Goal: Task Accomplishment & Management: Complete application form

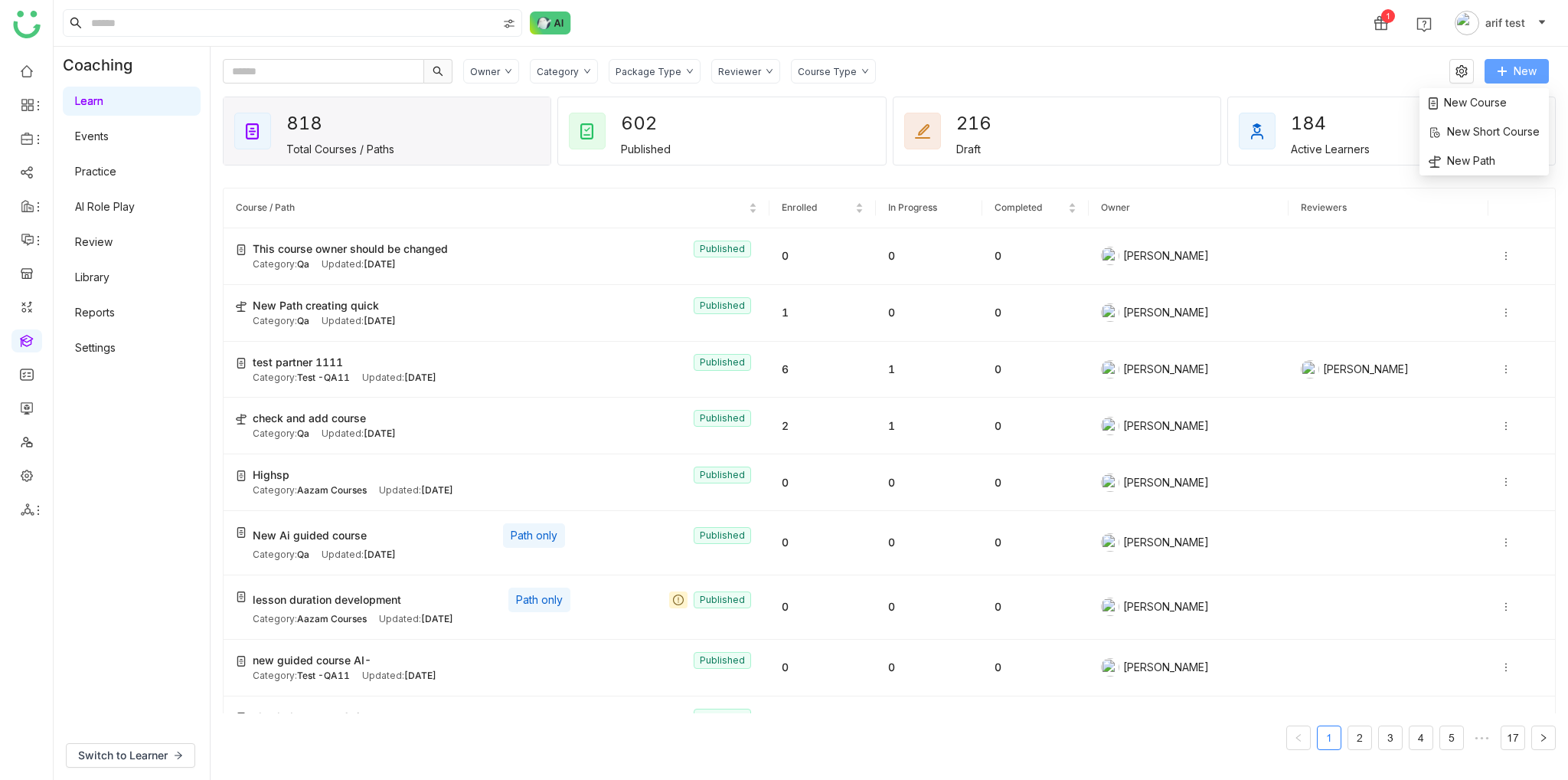
click at [1528, 82] on button "New" at bounding box center [1517, 71] width 64 height 25
click at [1461, 167] on span "New Path" at bounding box center [1462, 161] width 67 height 17
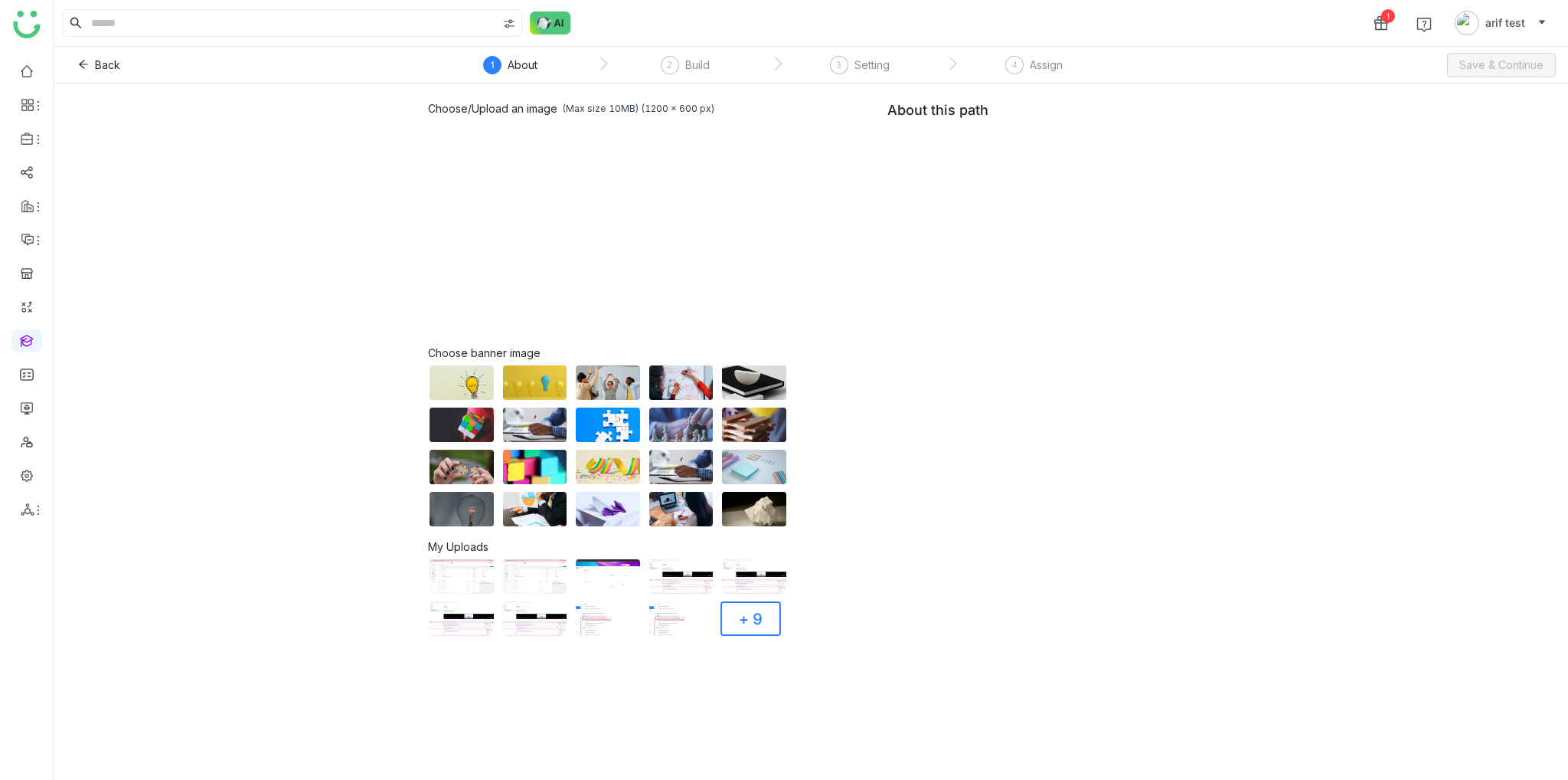
click at [1040, 163] on div "Choose/Upload an image (Max size 10MB) (1200 x 600 px) Browse Image Choose bann…" at bounding box center [811, 369] width 766 height 535
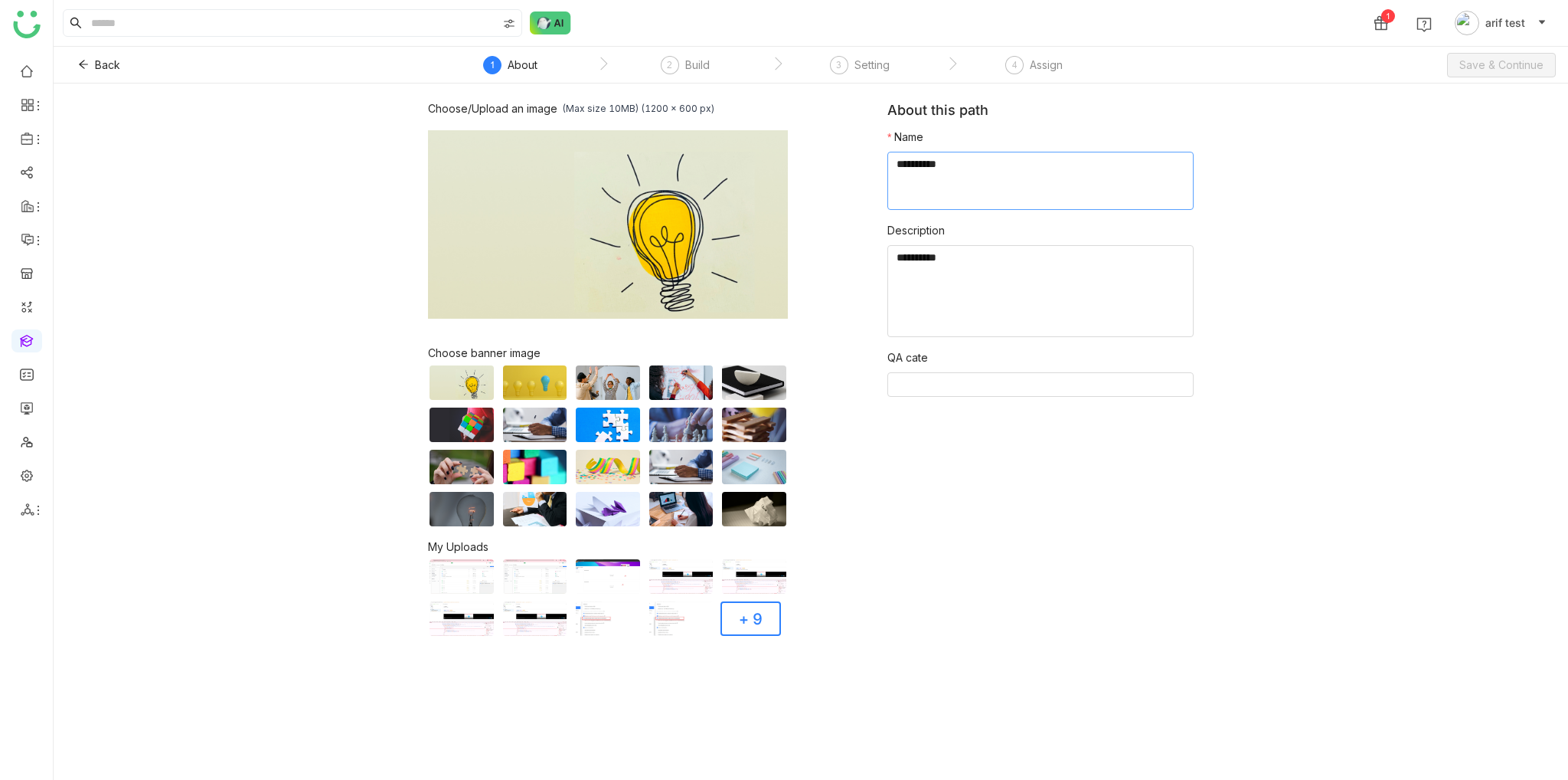
click at [1039, 171] on textarea at bounding box center [1040, 181] width 306 height 58
type textarea "**********"
type input "*"
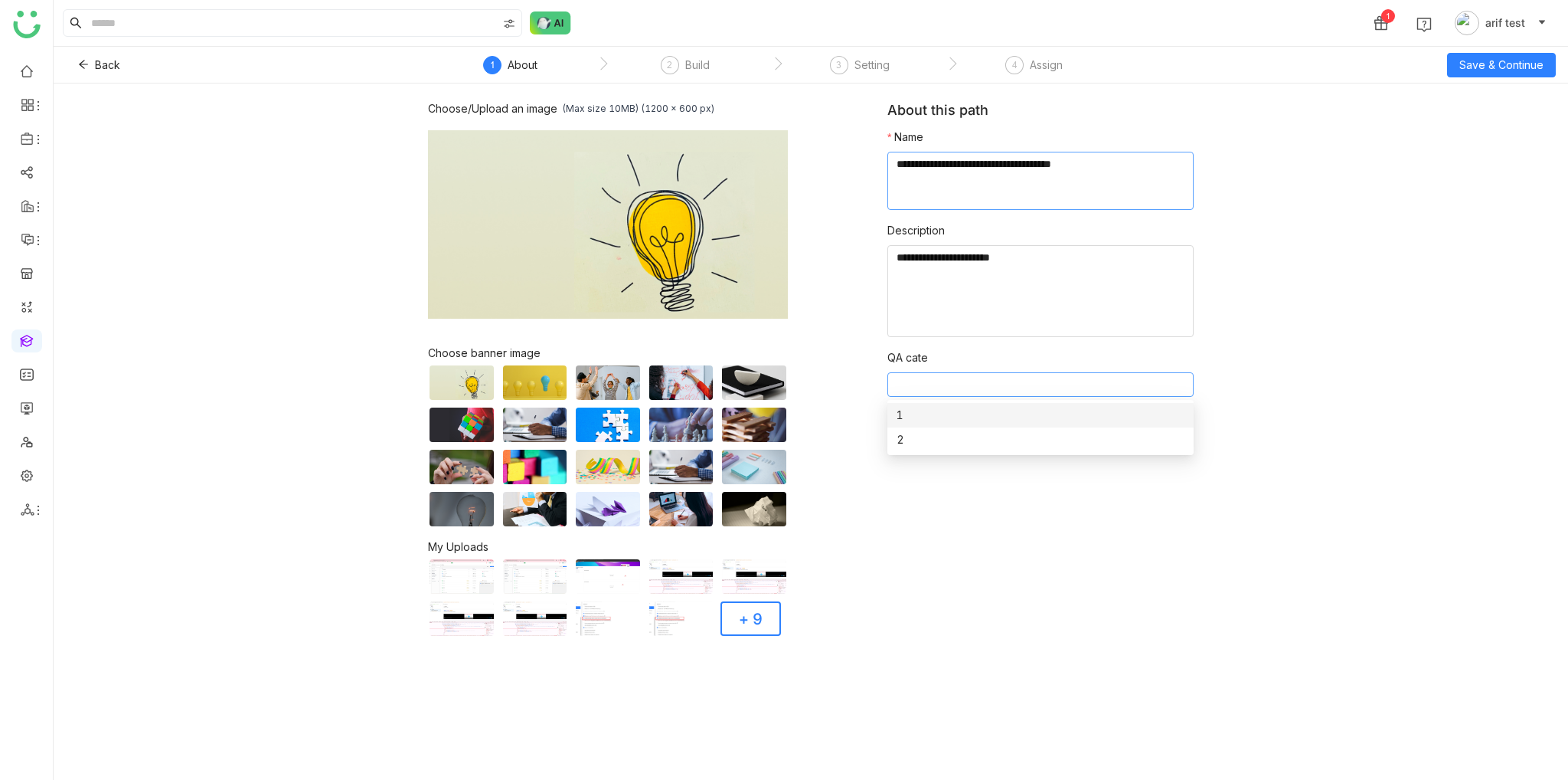
type input "*"
click at [1531, 64] on span "Save & Continue" at bounding box center [1501, 65] width 84 height 17
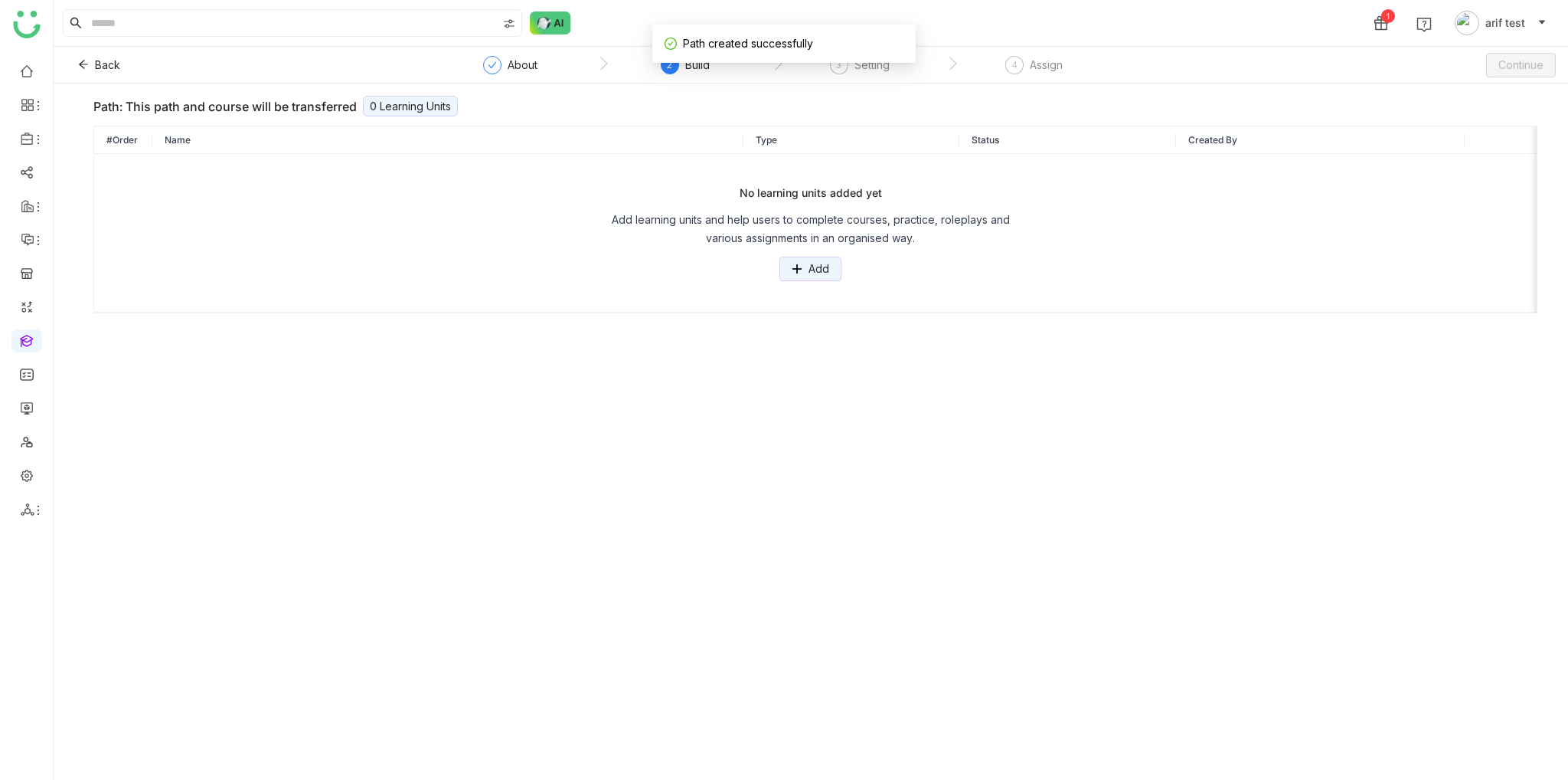
click at [928, 259] on div "No learning units added yet Add learning units and help users to complete cours…" at bounding box center [810, 232] width 1408 height 96
click at [742, 258] on div "No learning units added yet Add learning units and help users to complete cours…" at bounding box center [810, 232] width 1408 height 96
click at [790, 263] on button "Add" at bounding box center [810, 269] width 62 height 25
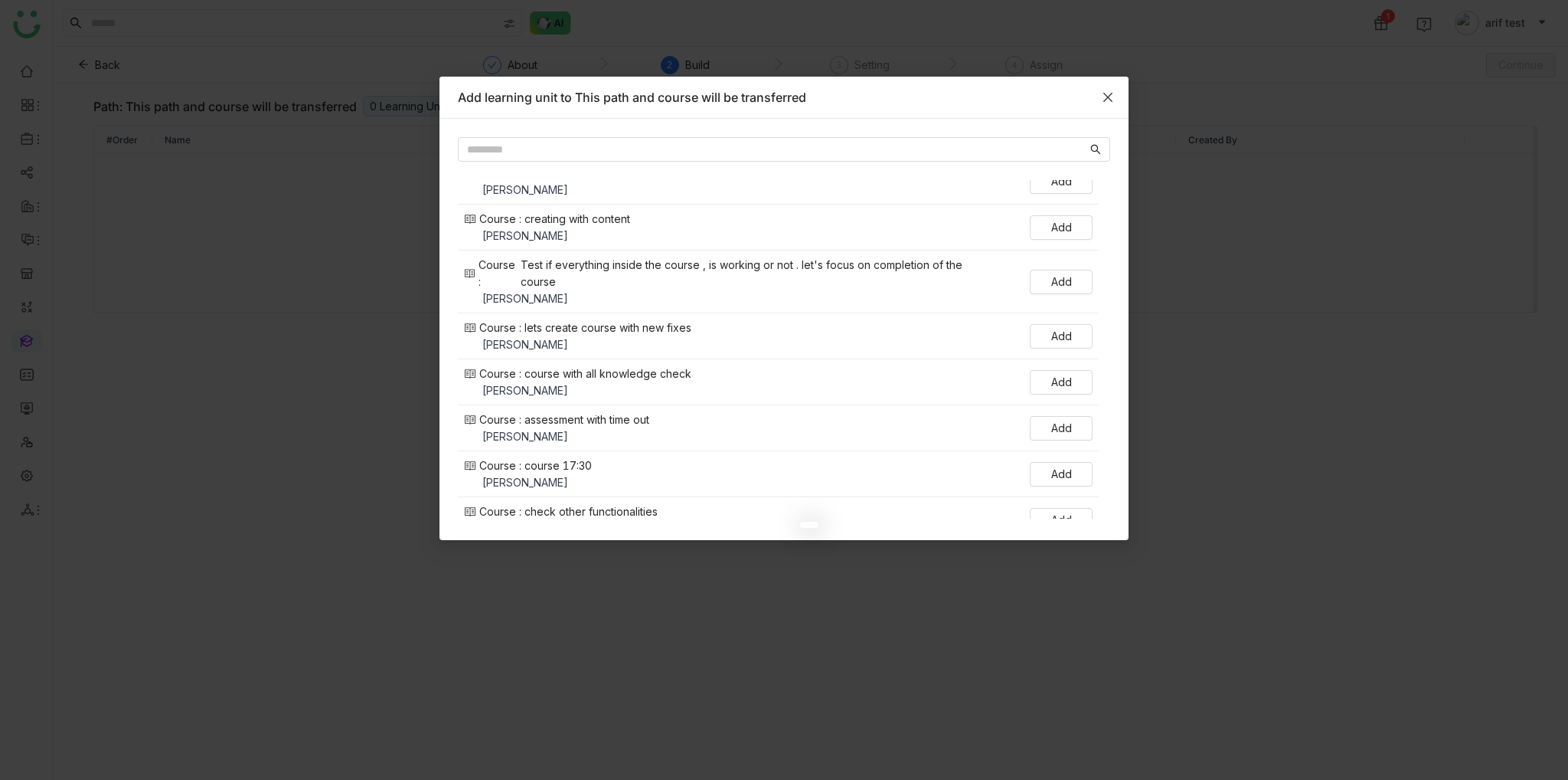
scroll to position [5850, 0]
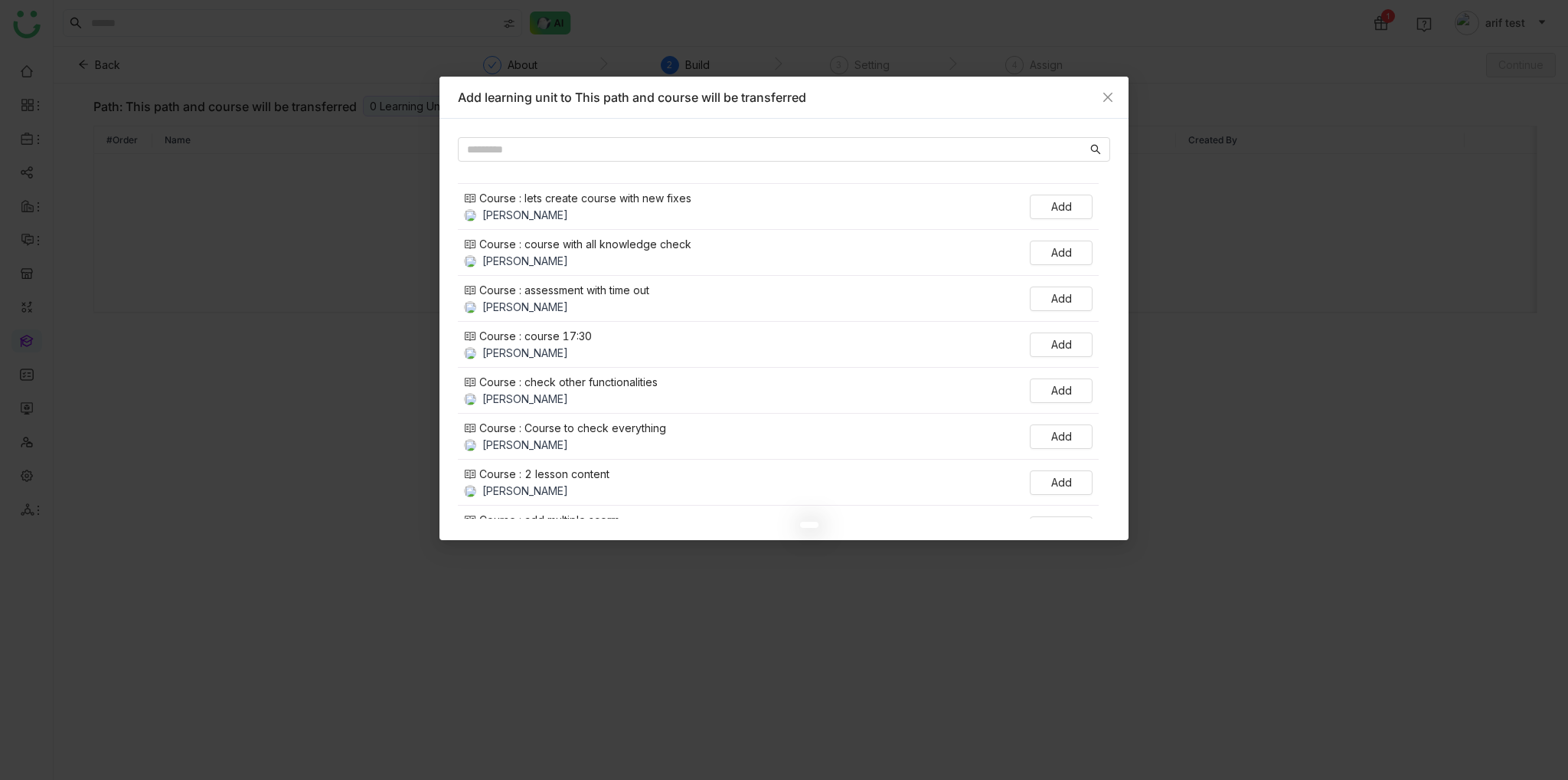
click at [1368, 234] on nz-modal-container "Add learning unit to This path and course will be transferred Course : new cour…" at bounding box center [784, 390] width 1568 height 780
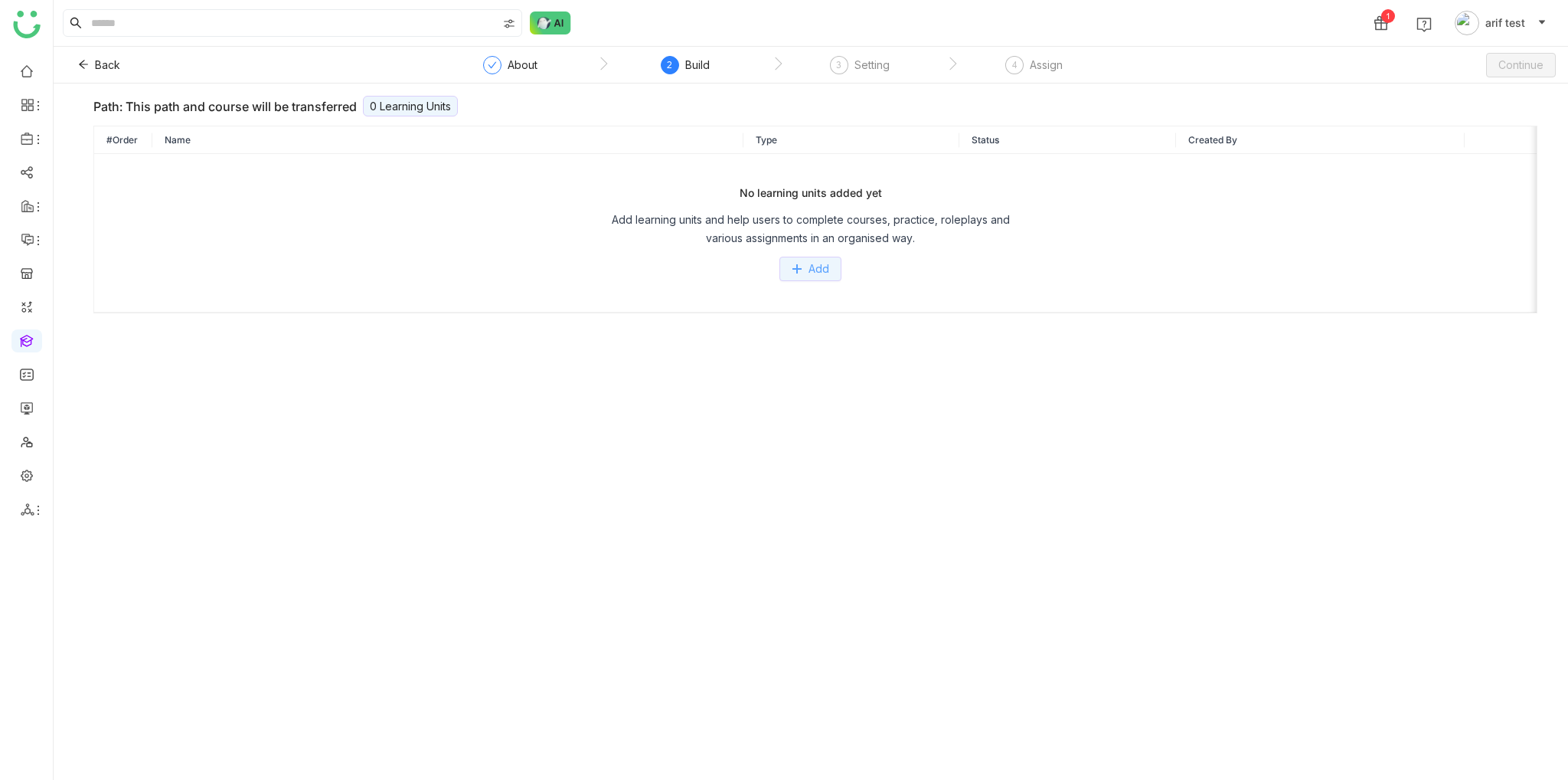
click at [816, 264] on span "Add" at bounding box center [819, 269] width 20 height 17
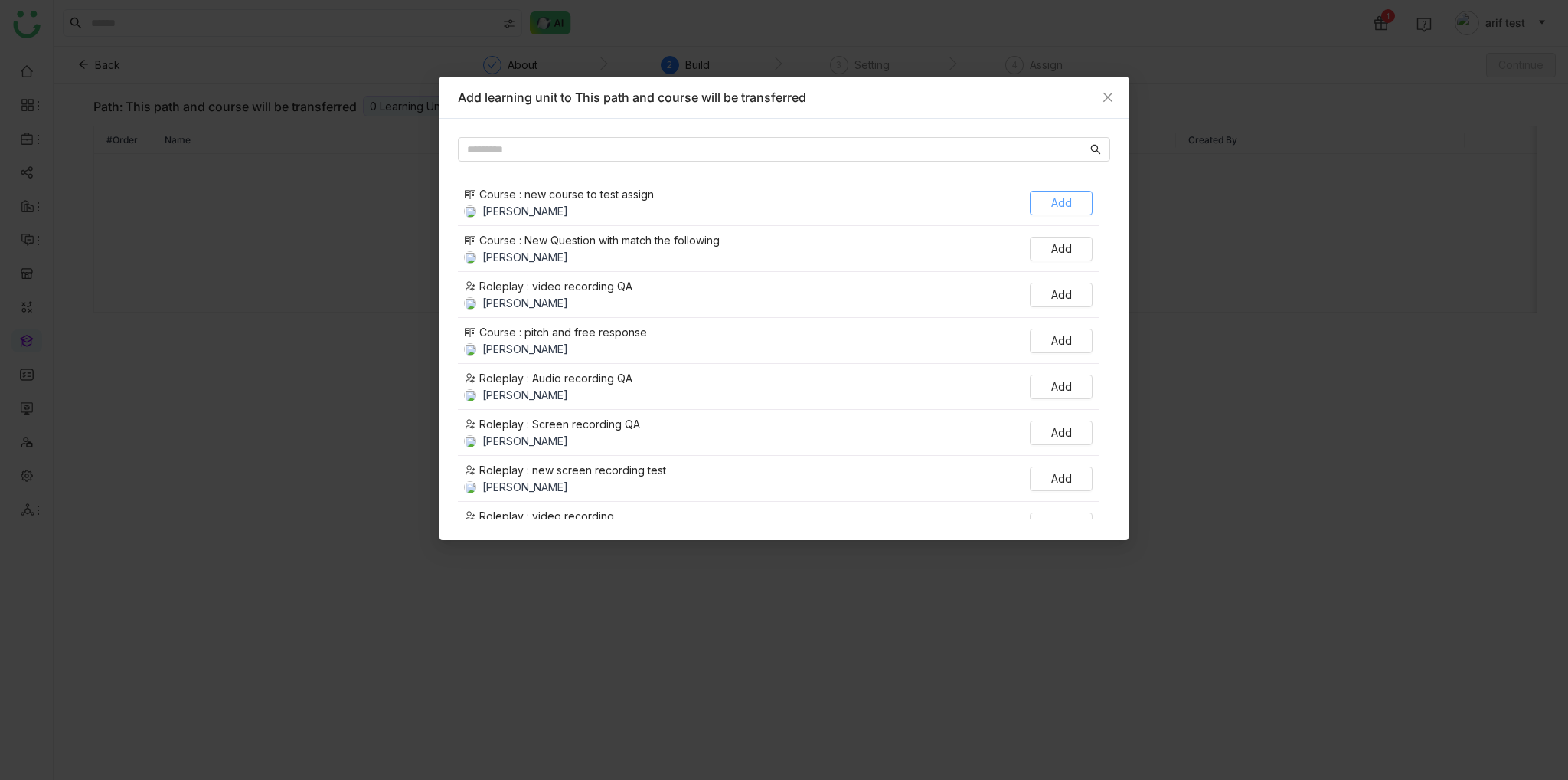
click at [1044, 204] on button "Add" at bounding box center [1061, 203] width 63 height 25
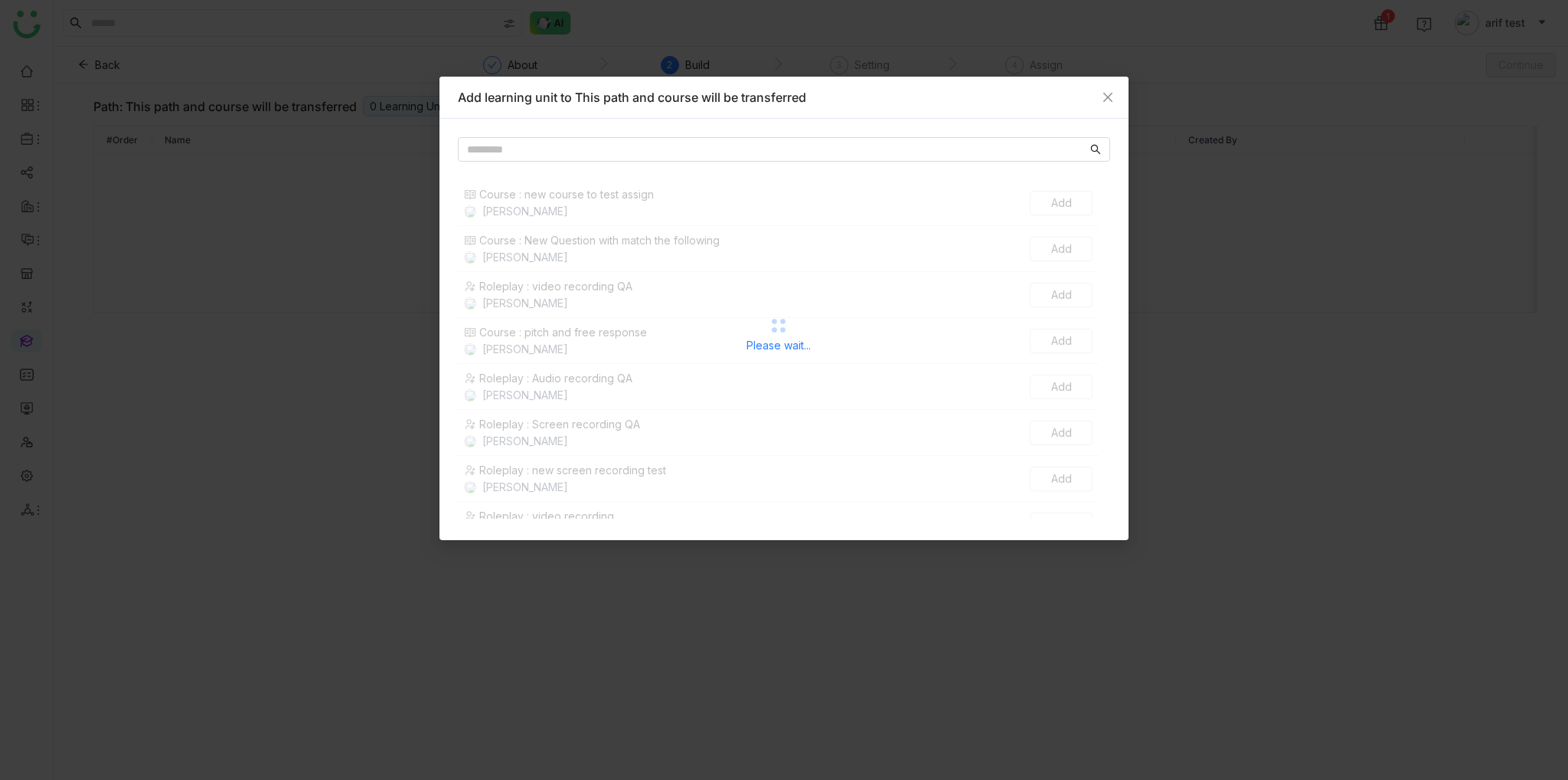
click at [1353, 206] on nz-modal-container "Add learning unit to This path and course will be transferred Please wait... Co…" at bounding box center [784, 390] width 1568 height 780
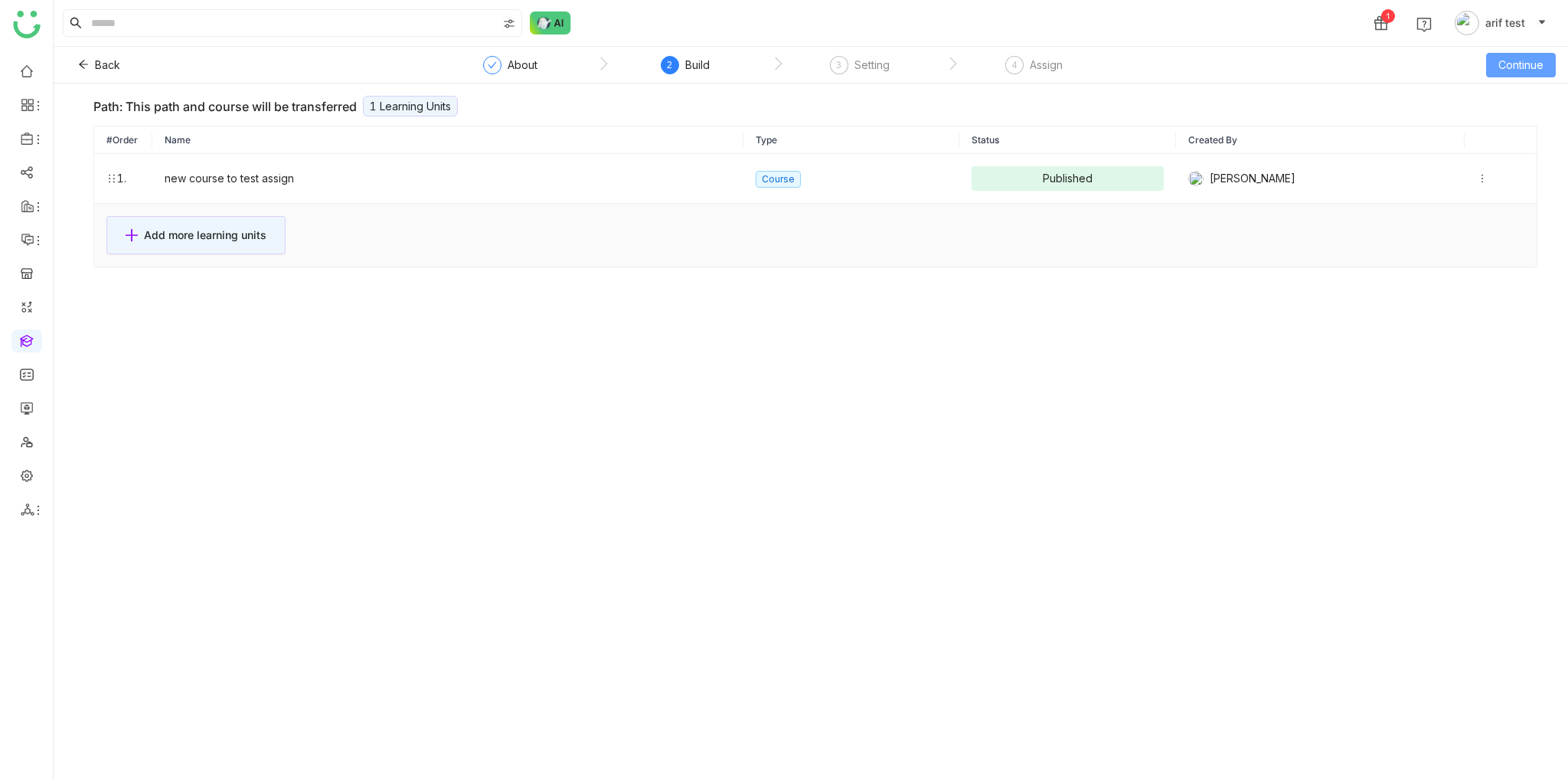
click at [1513, 68] on span "Continue" at bounding box center [1521, 65] width 45 height 17
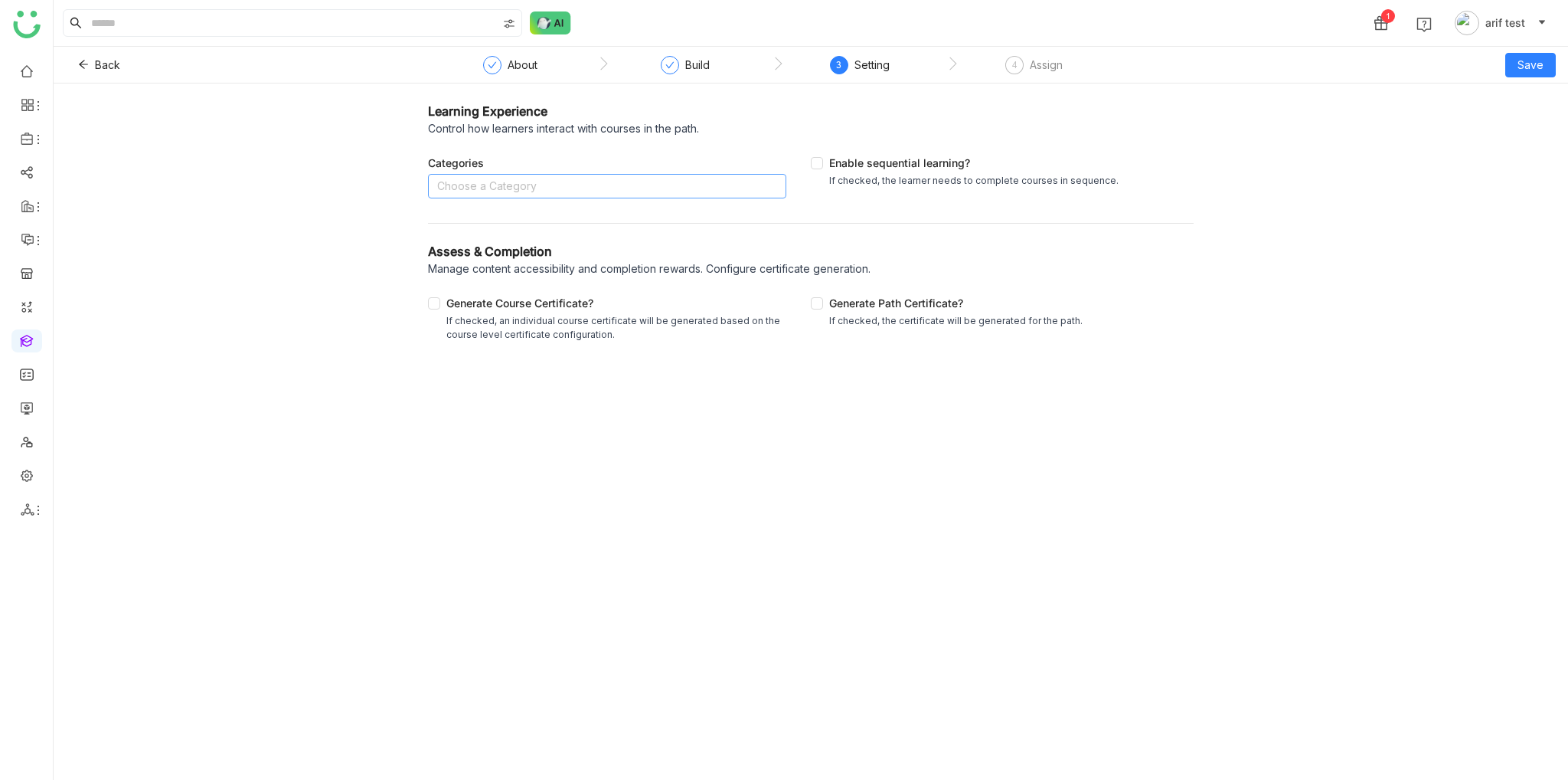
click at [576, 182] on nz-select-top-control "Choose a Category" at bounding box center [607, 186] width 358 height 25
type input "**"
click at [512, 218] on div "Qa" at bounding box center [607, 216] width 340 height 17
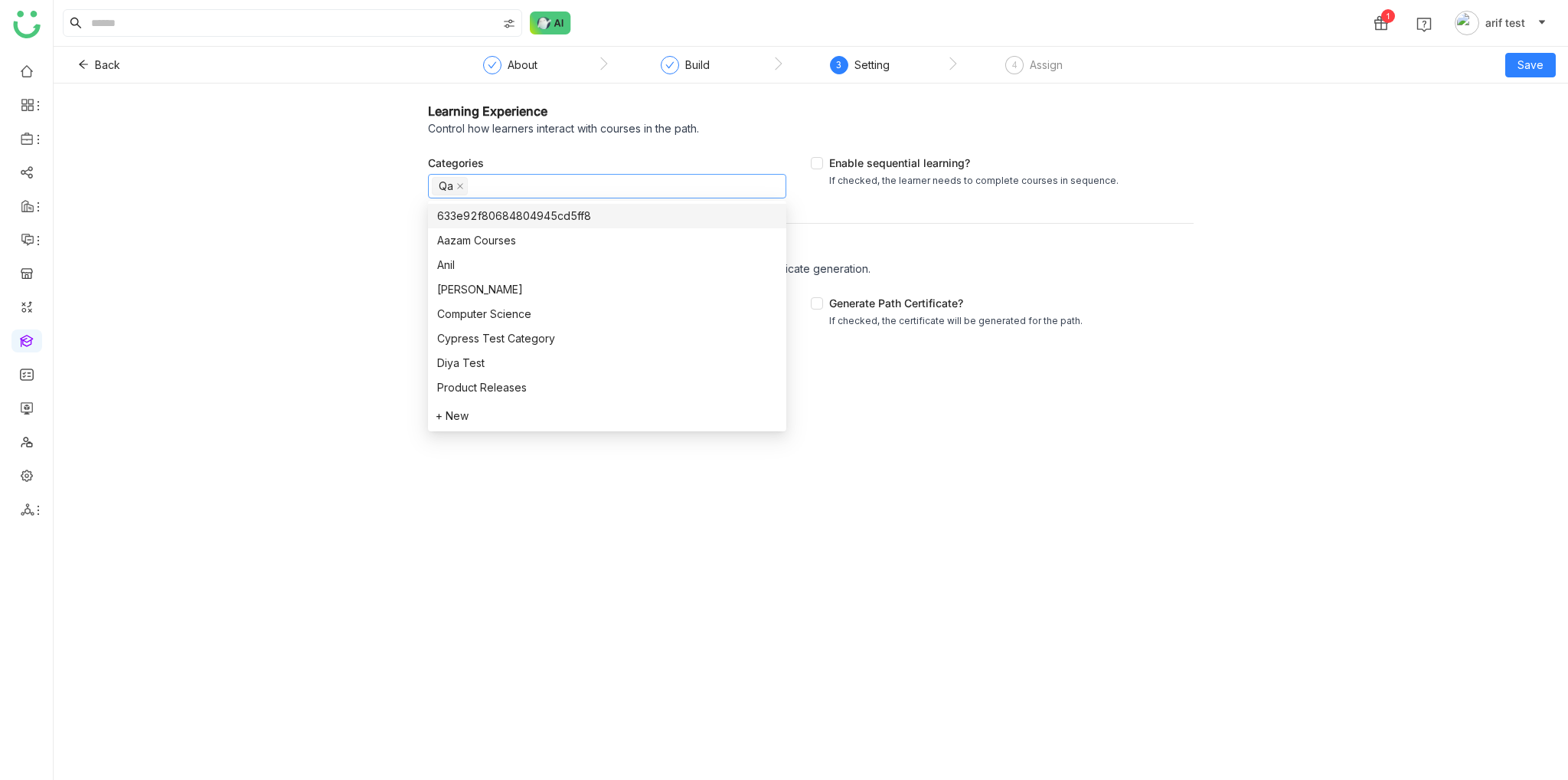
click at [1333, 174] on div "Learning Experience Control how learners interact with courses in the path. Cat…" at bounding box center [811, 225] width 1515 height 284
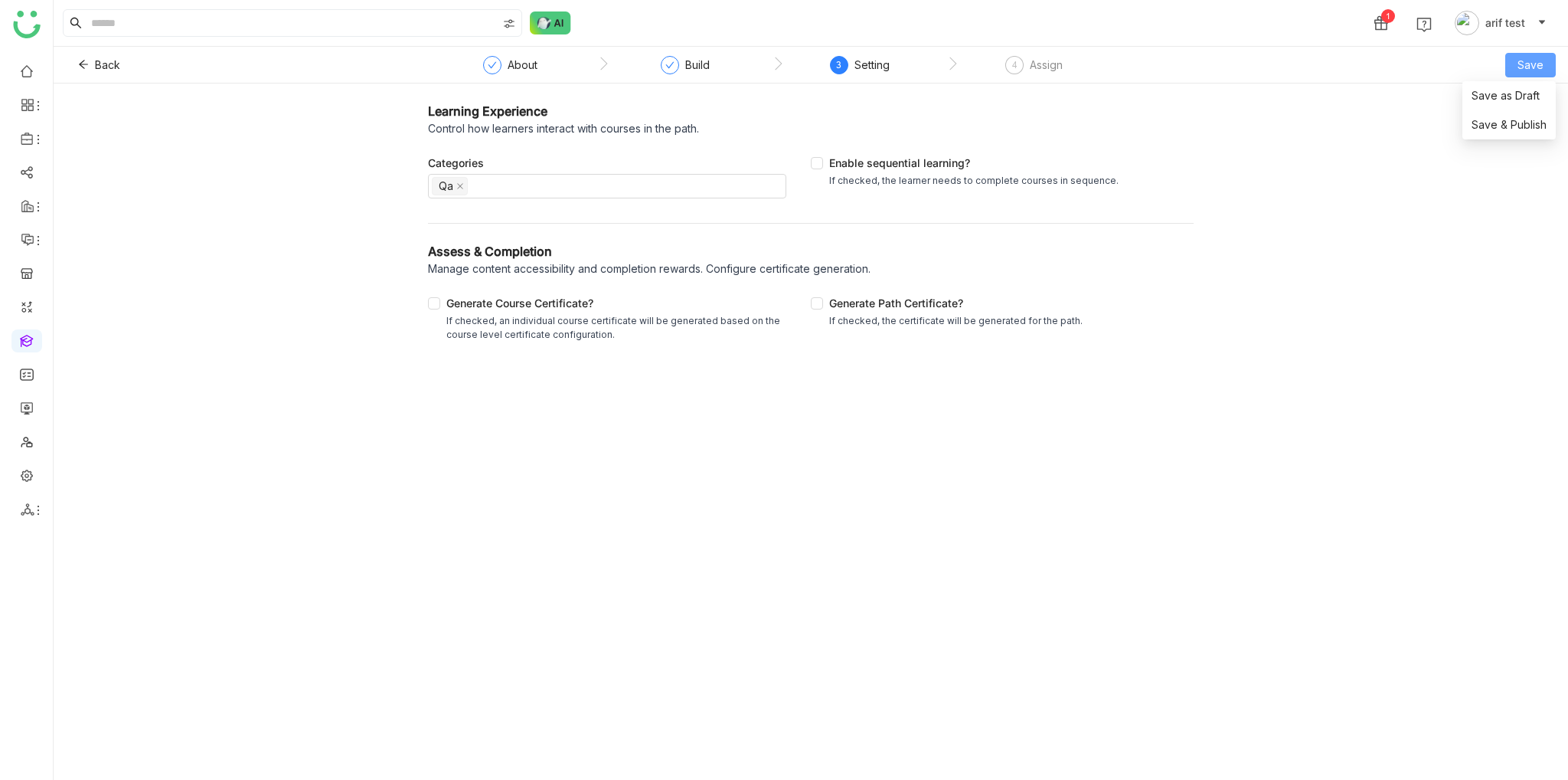
click at [1518, 57] on button "Save" at bounding box center [1530, 65] width 50 height 25
click at [1526, 124] on span "Save & Publish" at bounding box center [1509, 125] width 75 height 17
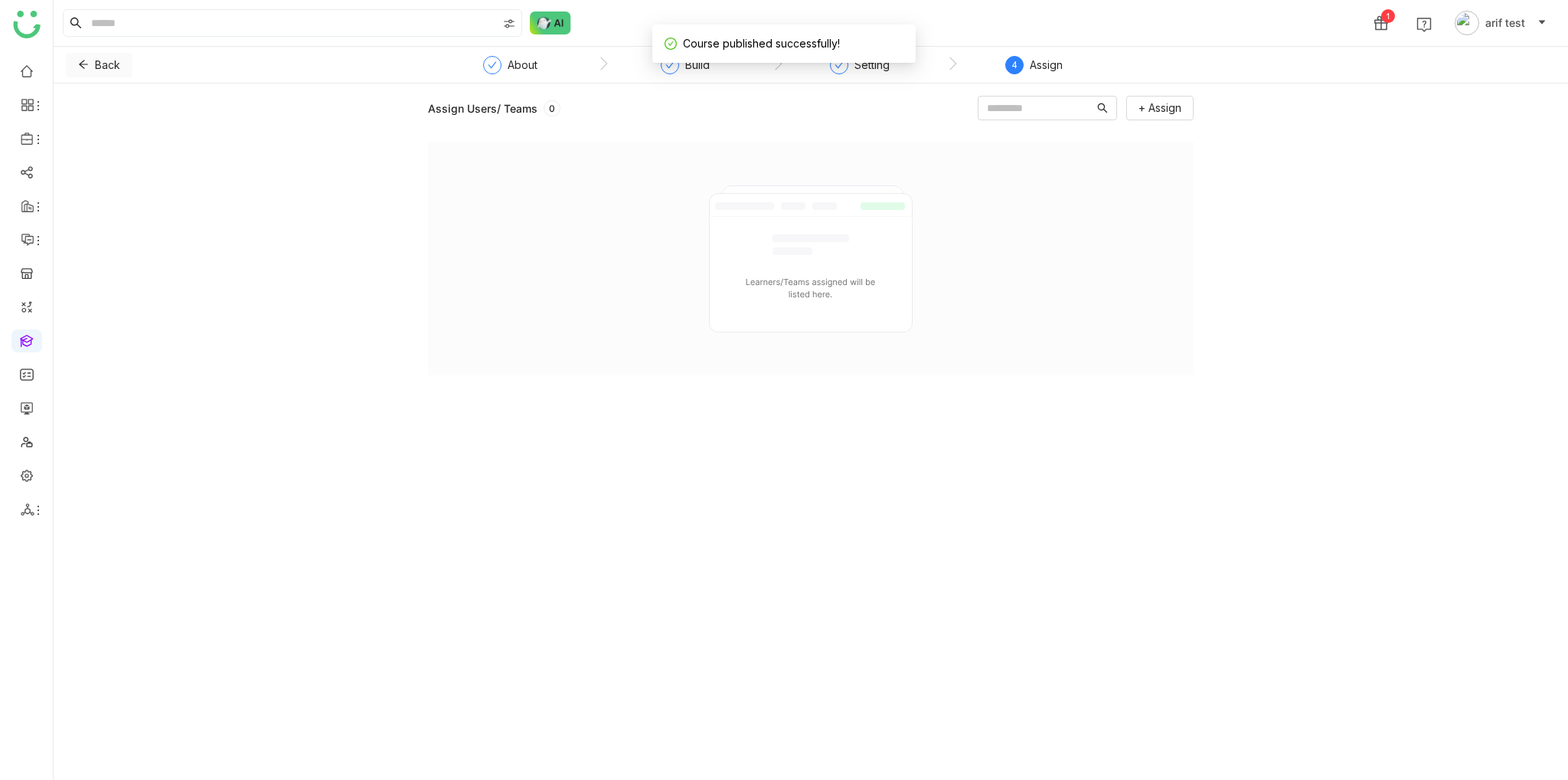
click at [88, 62] on icon at bounding box center [84, 64] width 11 height 11
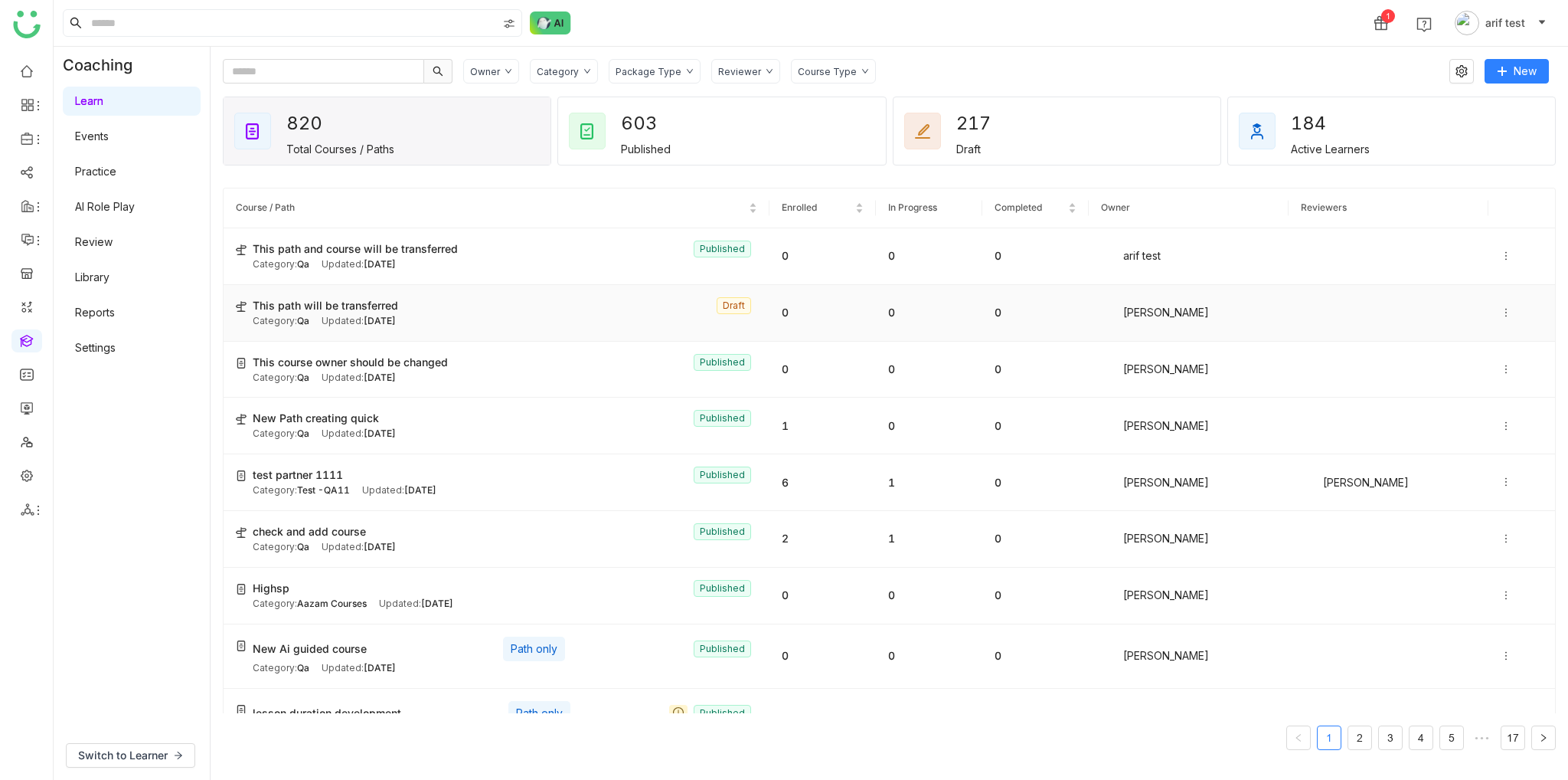
click at [1501, 314] on icon at bounding box center [1506, 312] width 11 height 11
click at [1449, 356] on span "Delete" at bounding box center [1463, 354] width 33 height 13
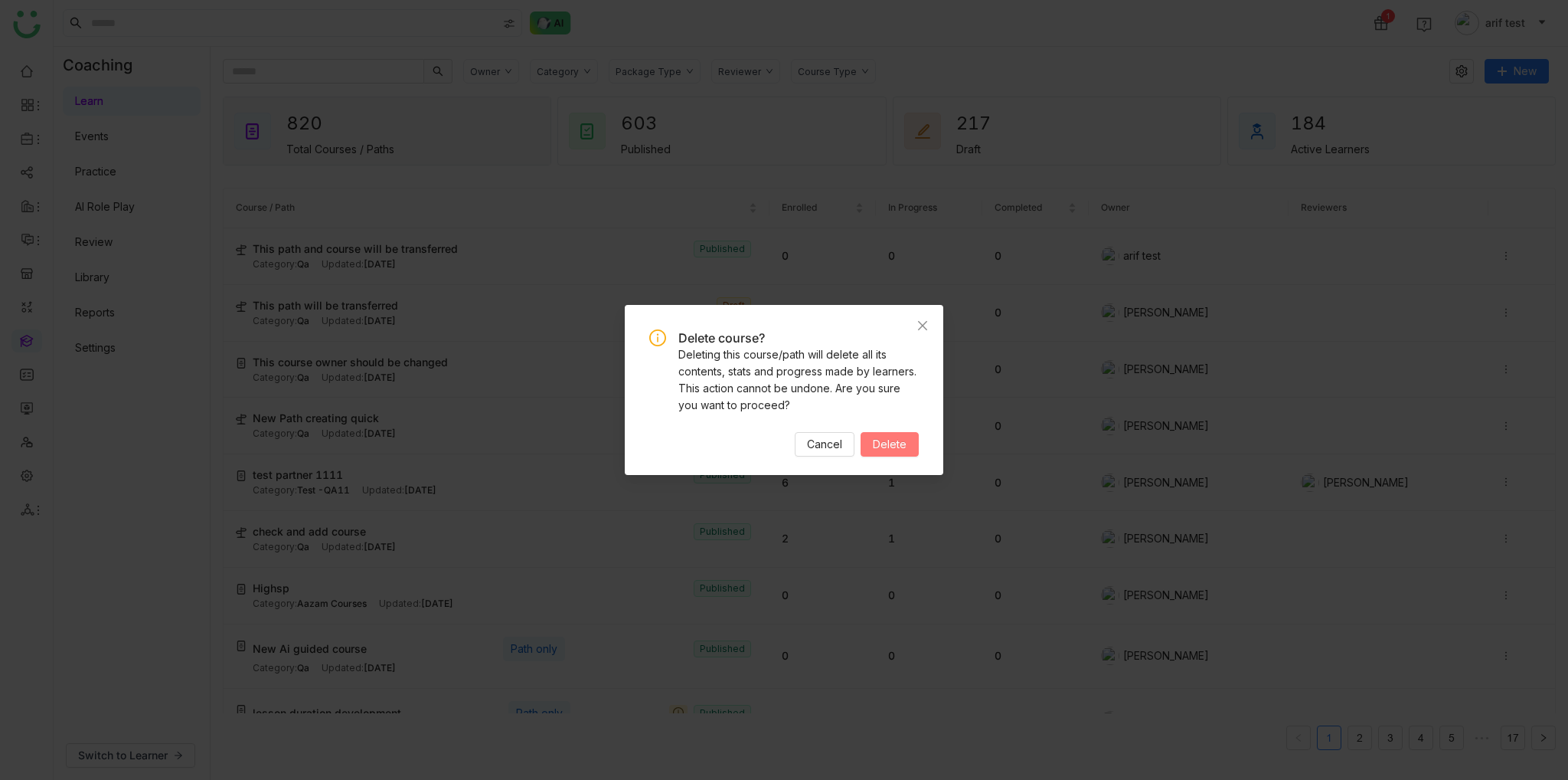
click at [891, 456] on button "Delete" at bounding box center [890, 444] width 58 height 25
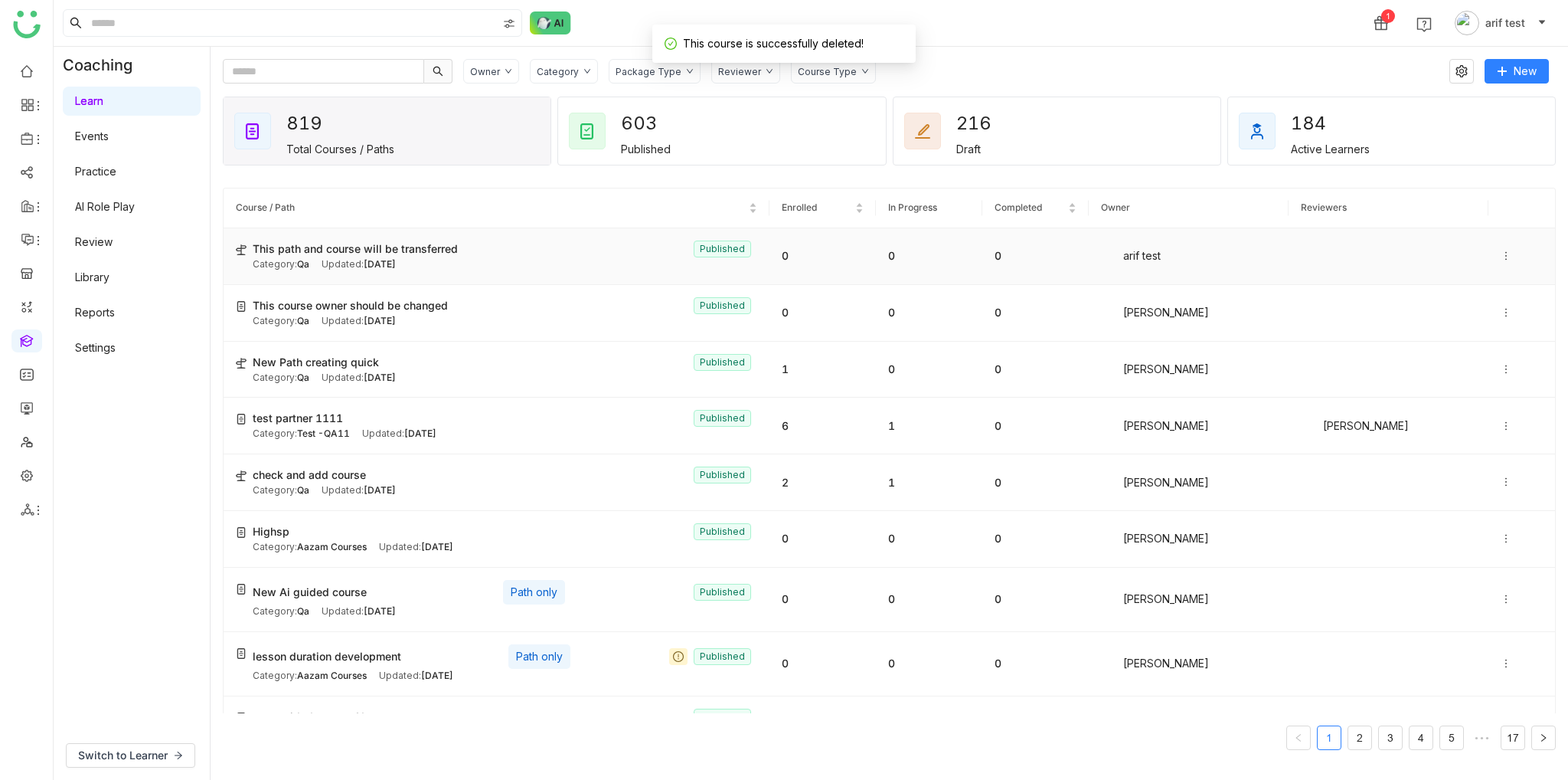
click at [582, 273] on td "This path and course will be transferred Published Category: Qa Updated: Oct 15…" at bounding box center [497, 257] width 546 height 56
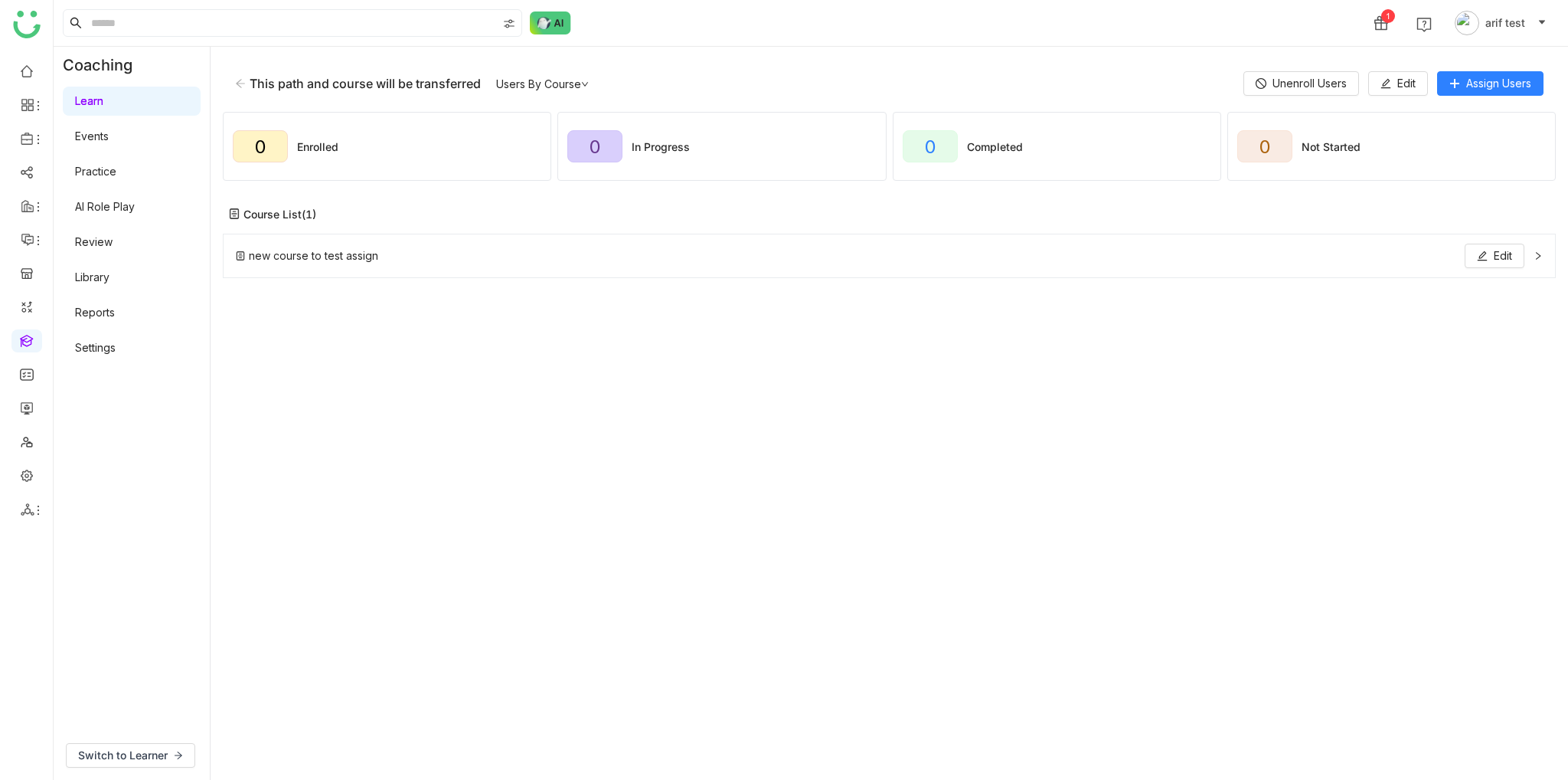
click at [830, 253] on div "new course to test assign Edit" at bounding box center [880, 255] width 1289 height 25
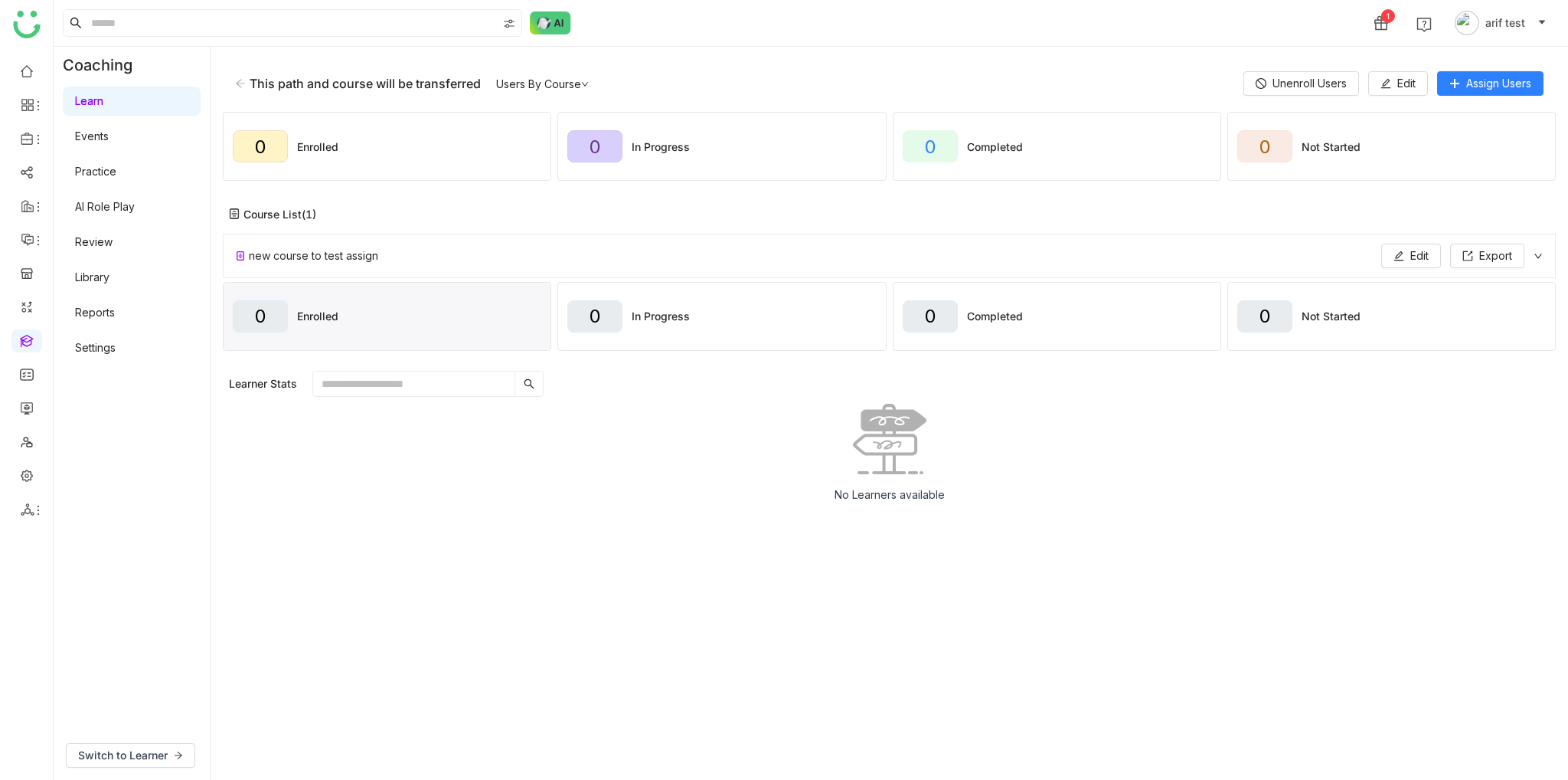
click at [239, 89] on div "This path and course will be transferred" at bounding box center [358, 84] width 246 height 15
click at [243, 84] on icon at bounding box center [241, 84] width 11 height 11
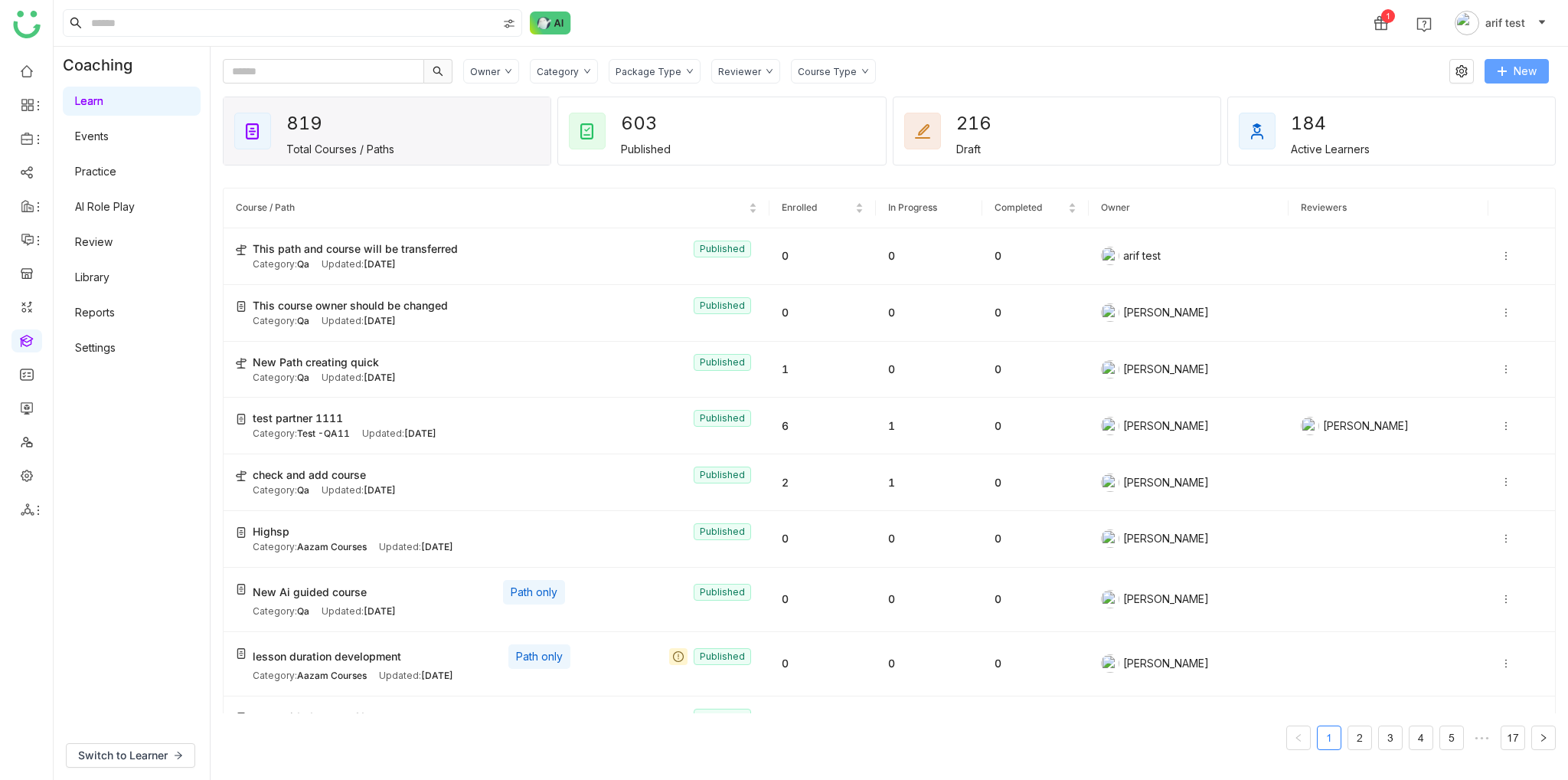
click at [1523, 60] on button "New" at bounding box center [1517, 71] width 64 height 25
click at [1499, 93] on li "New Course" at bounding box center [1484, 102] width 130 height 29
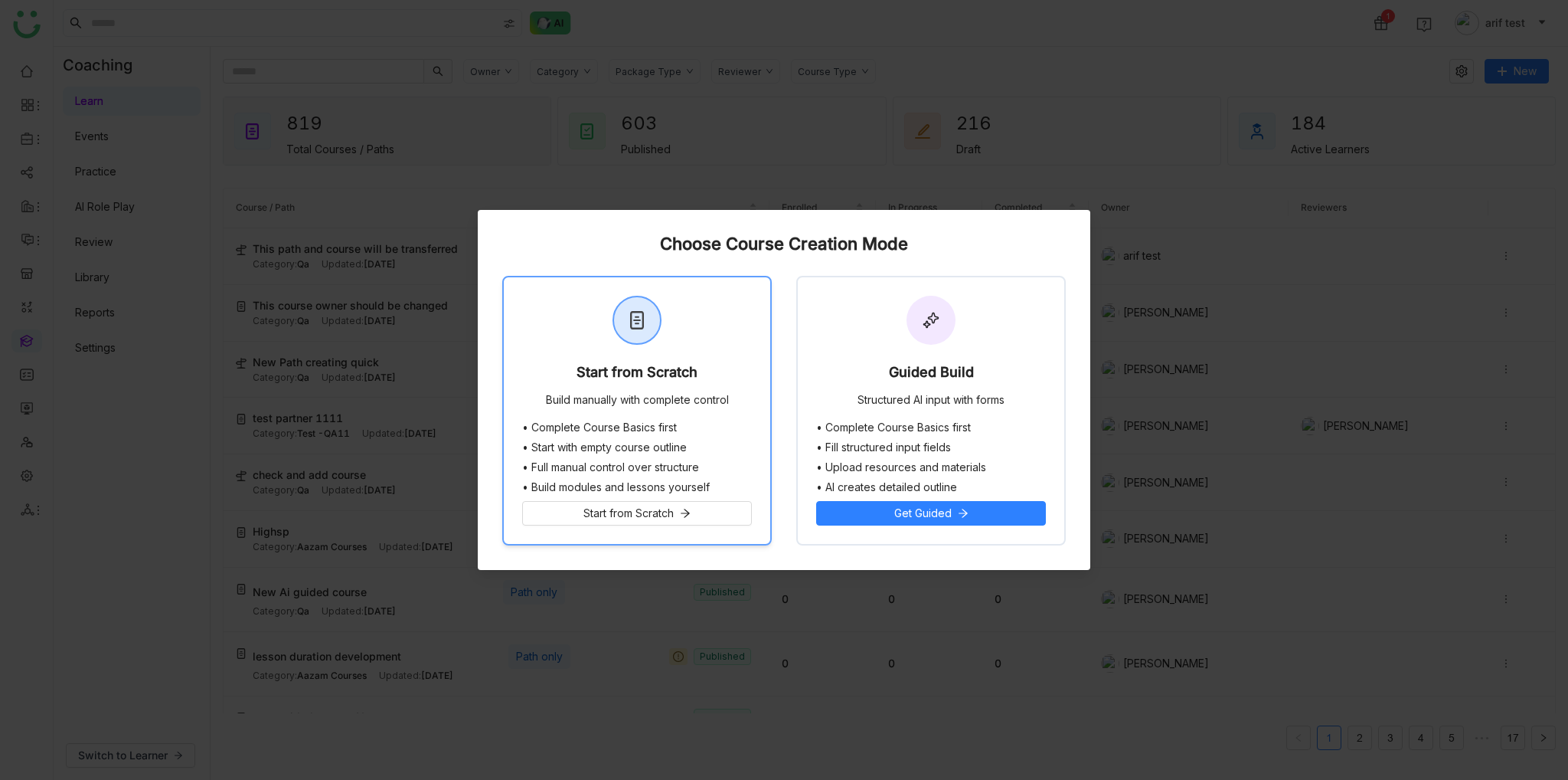
click at [745, 329] on div "Start from Scratch Build manually with complete control" at bounding box center [637, 349] width 266 height 144
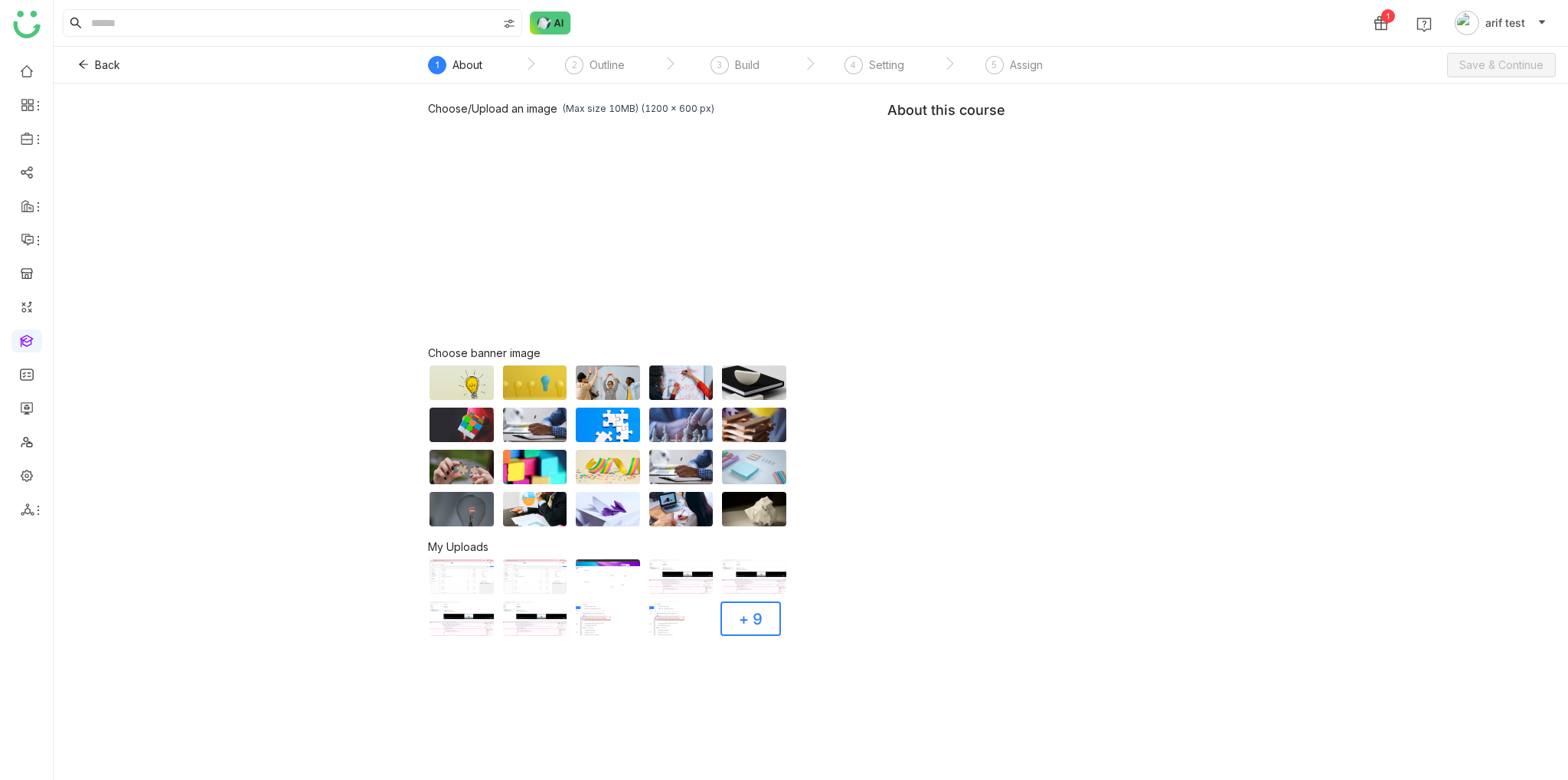
click at [971, 171] on div "Choose/Upload an image (Max size 10MB) (1200 x 600 px) Browse Image Choose bann…" at bounding box center [811, 369] width 766 height 535
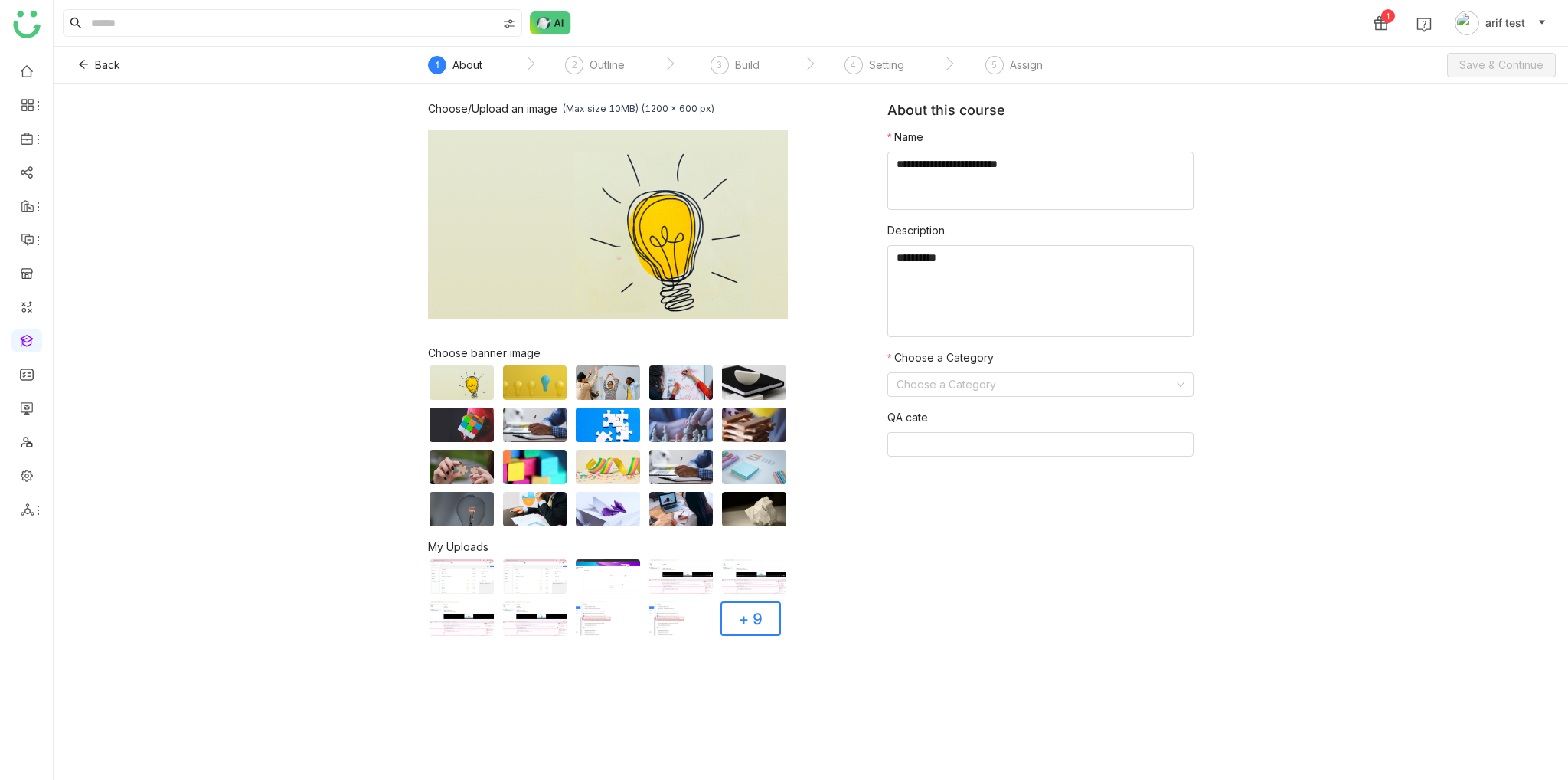
type textarea "**********"
type textarea "********"
type input "**"
click at [1524, 69] on span "Save & Continue" at bounding box center [1501, 65] width 84 height 17
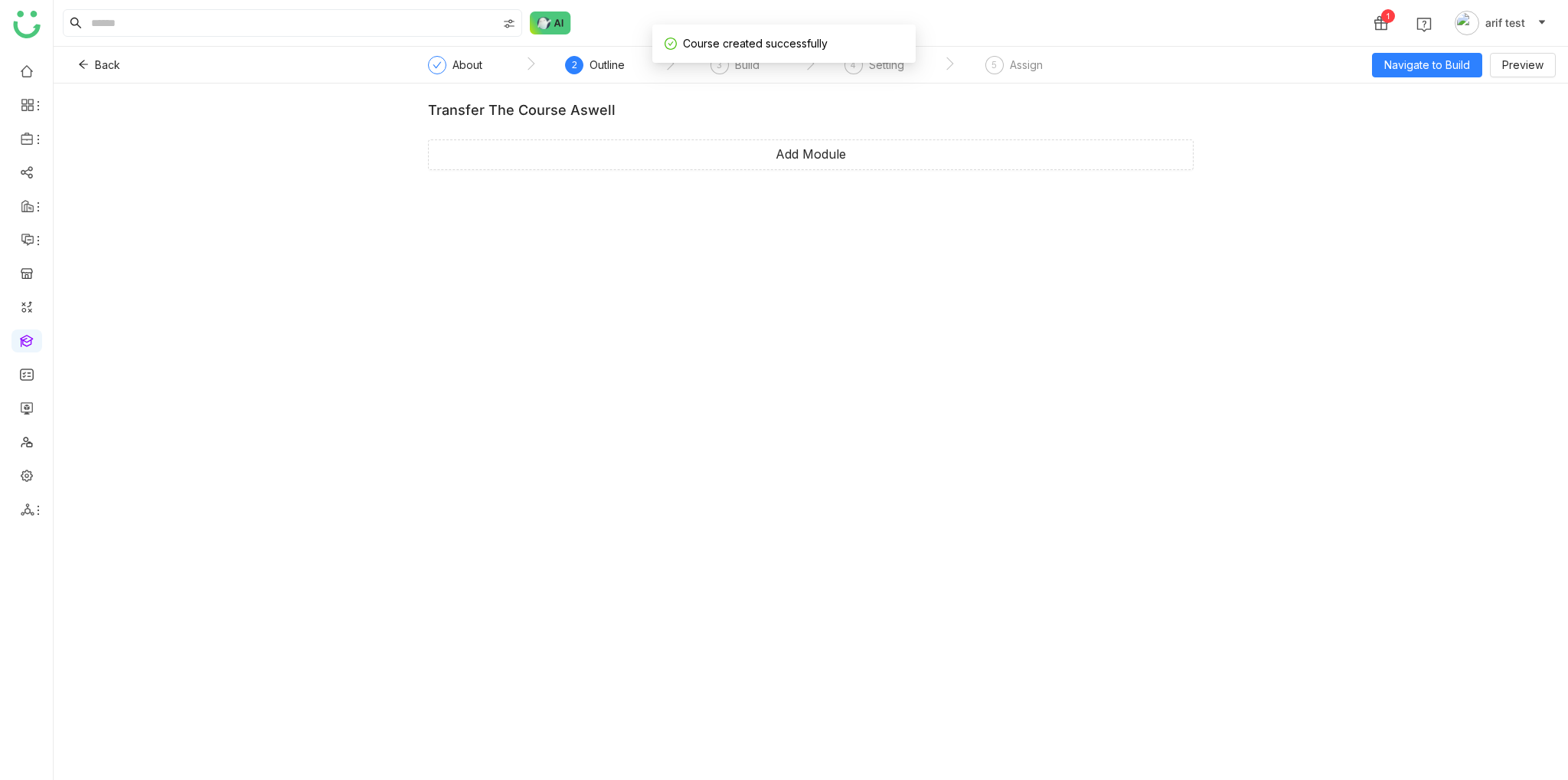
click at [894, 172] on div "transfer the course aswell Add Module" at bounding box center [811, 142] width 766 height 80
click at [897, 166] on button "Add Module" at bounding box center [811, 154] width 766 height 31
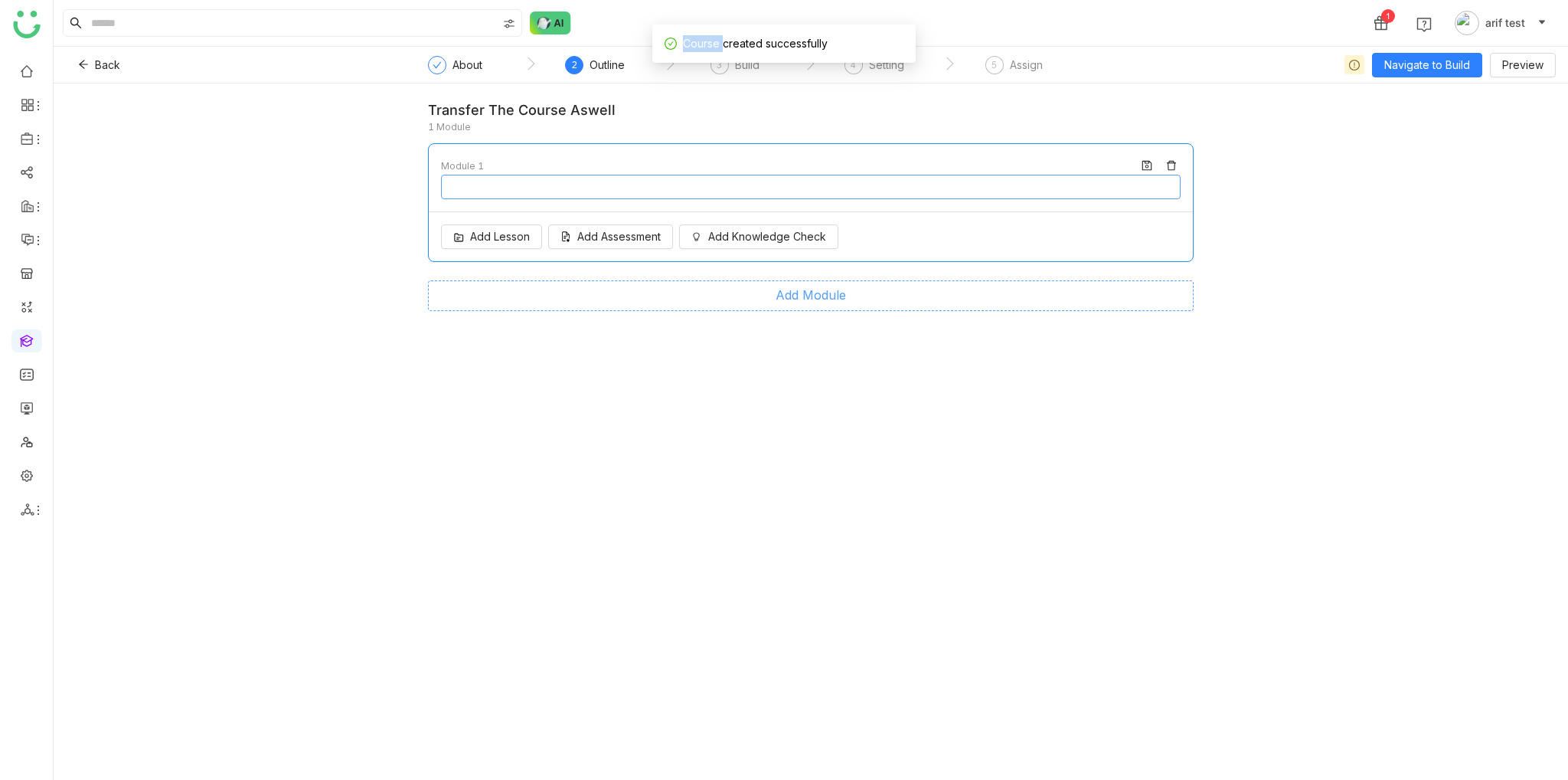
type input "********"
click at [498, 242] on span "Add Lesson" at bounding box center [500, 237] width 60 height 17
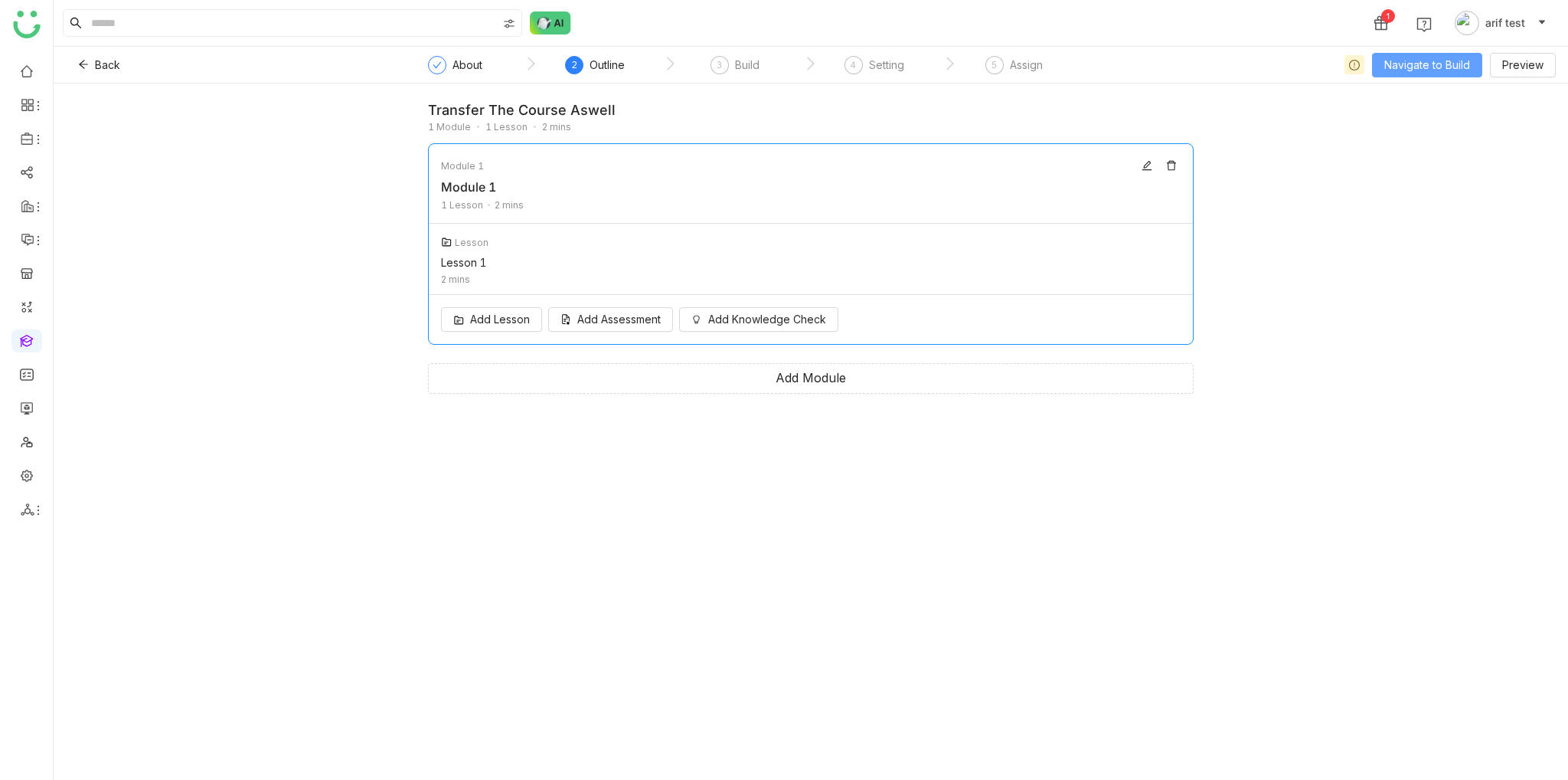
click at [1434, 59] on span "Navigate to Build" at bounding box center [1427, 65] width 86 height 17
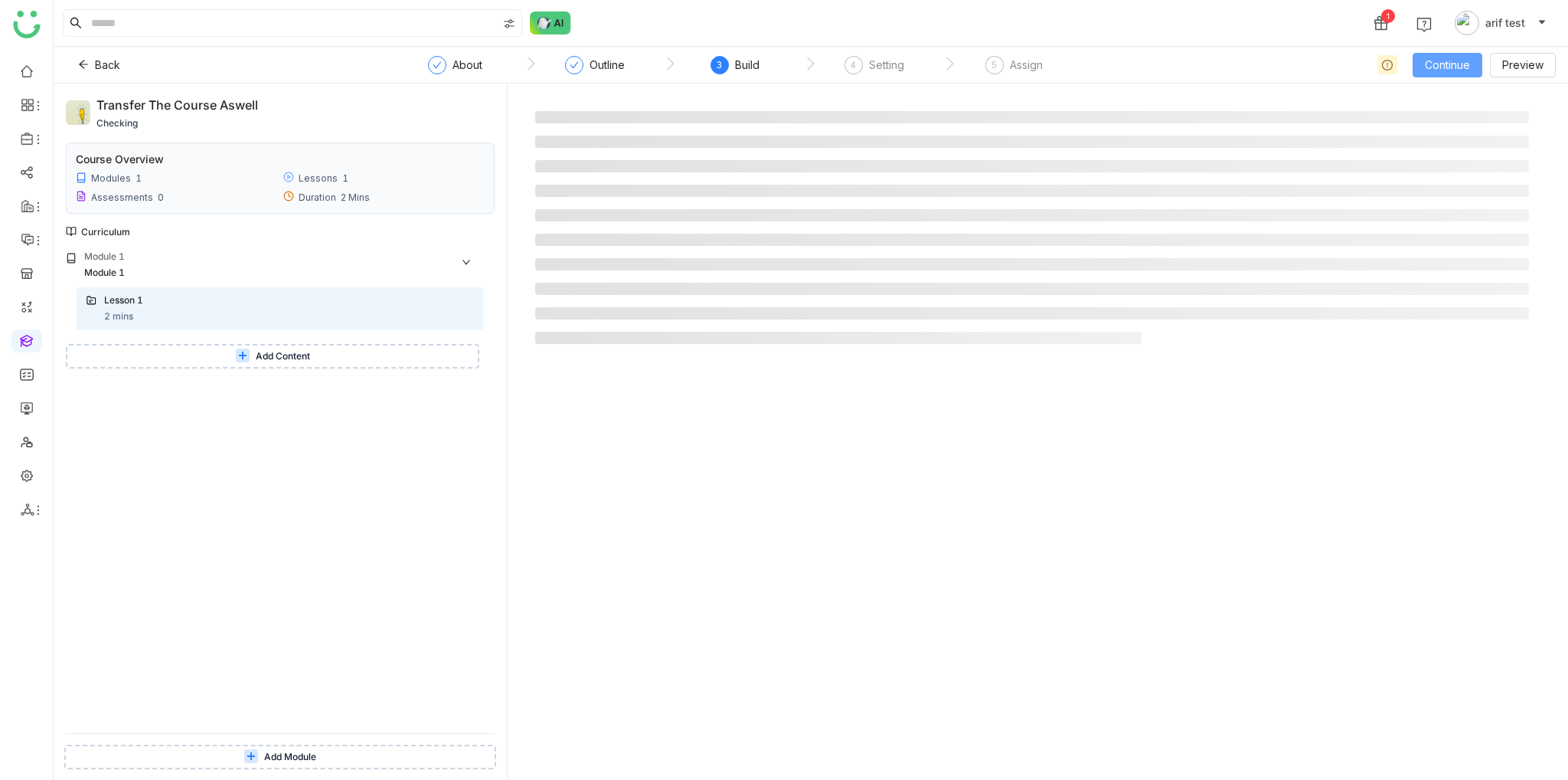
click at [1436, 71] on span "Continue" at bounding box center [1448, 65] width 45 height 17
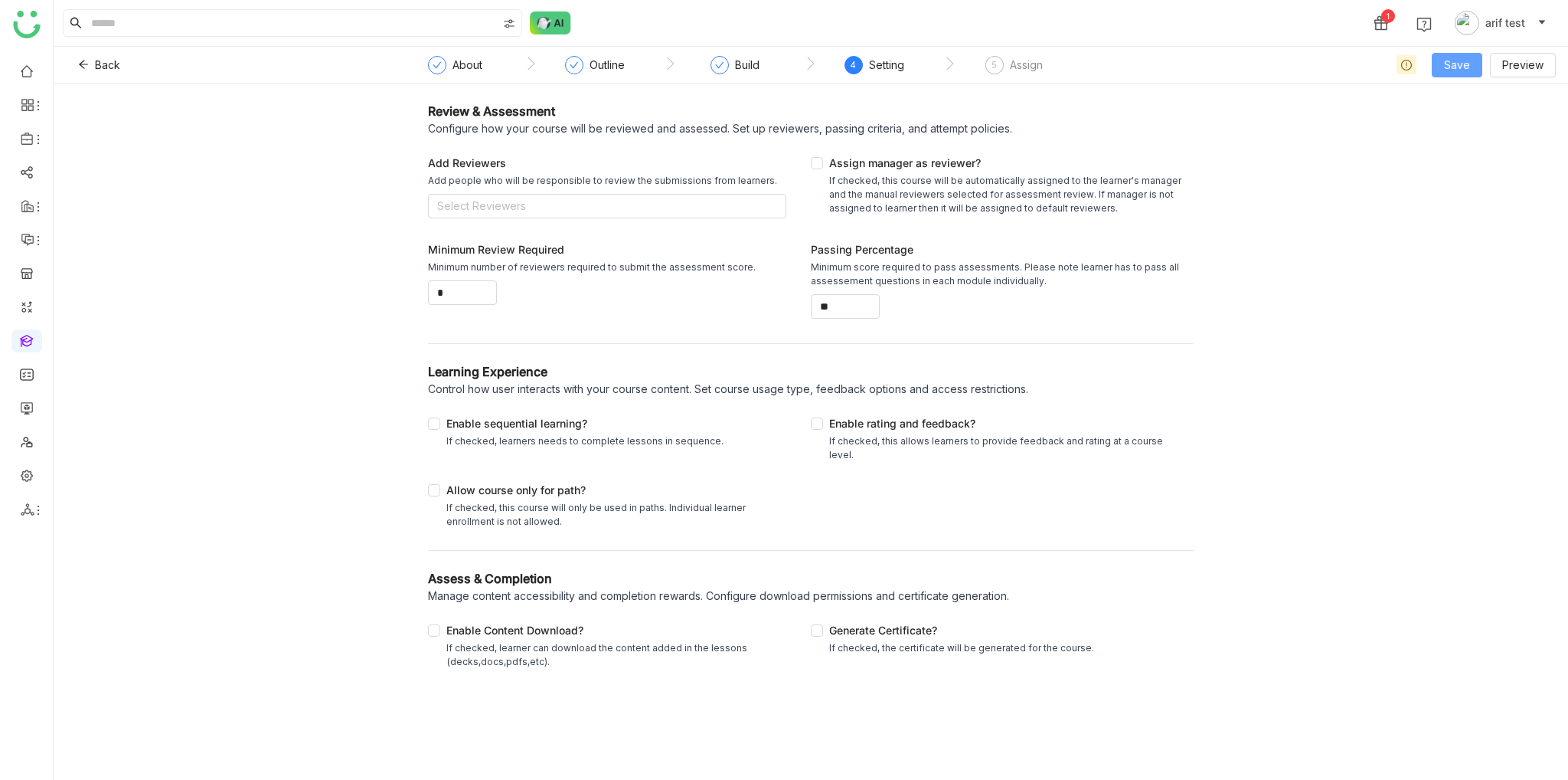
click at [1472, 66] on button "Save" at bounding box center [1457, 65] width 50 height 25
click at [1455, 126] on span "Save & Publish" at bounding box center [1482, 125] width 75 height 17
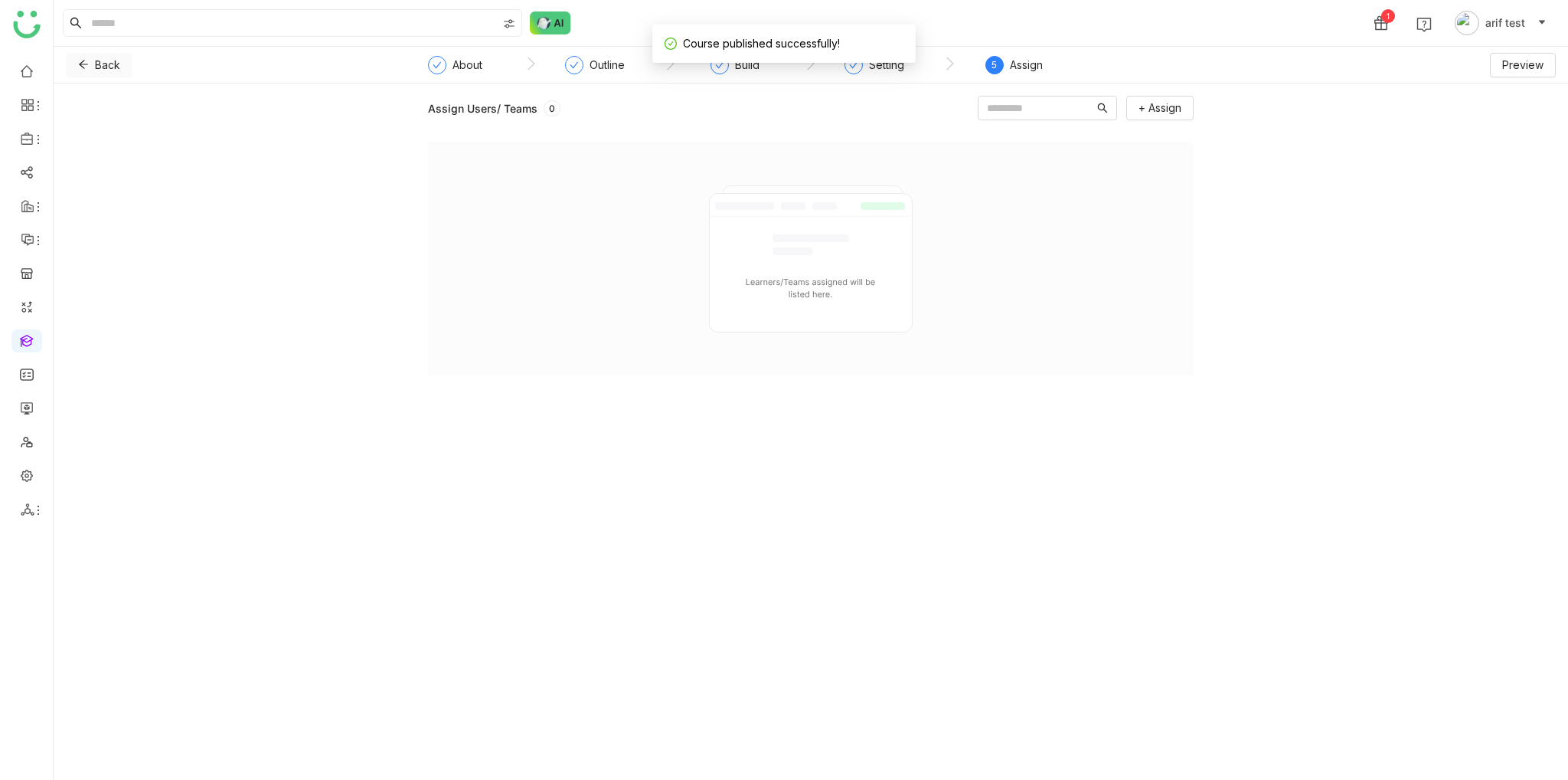
click at [101, 61] on span "Back" at bounding box center [107, 65] width 26 height 17
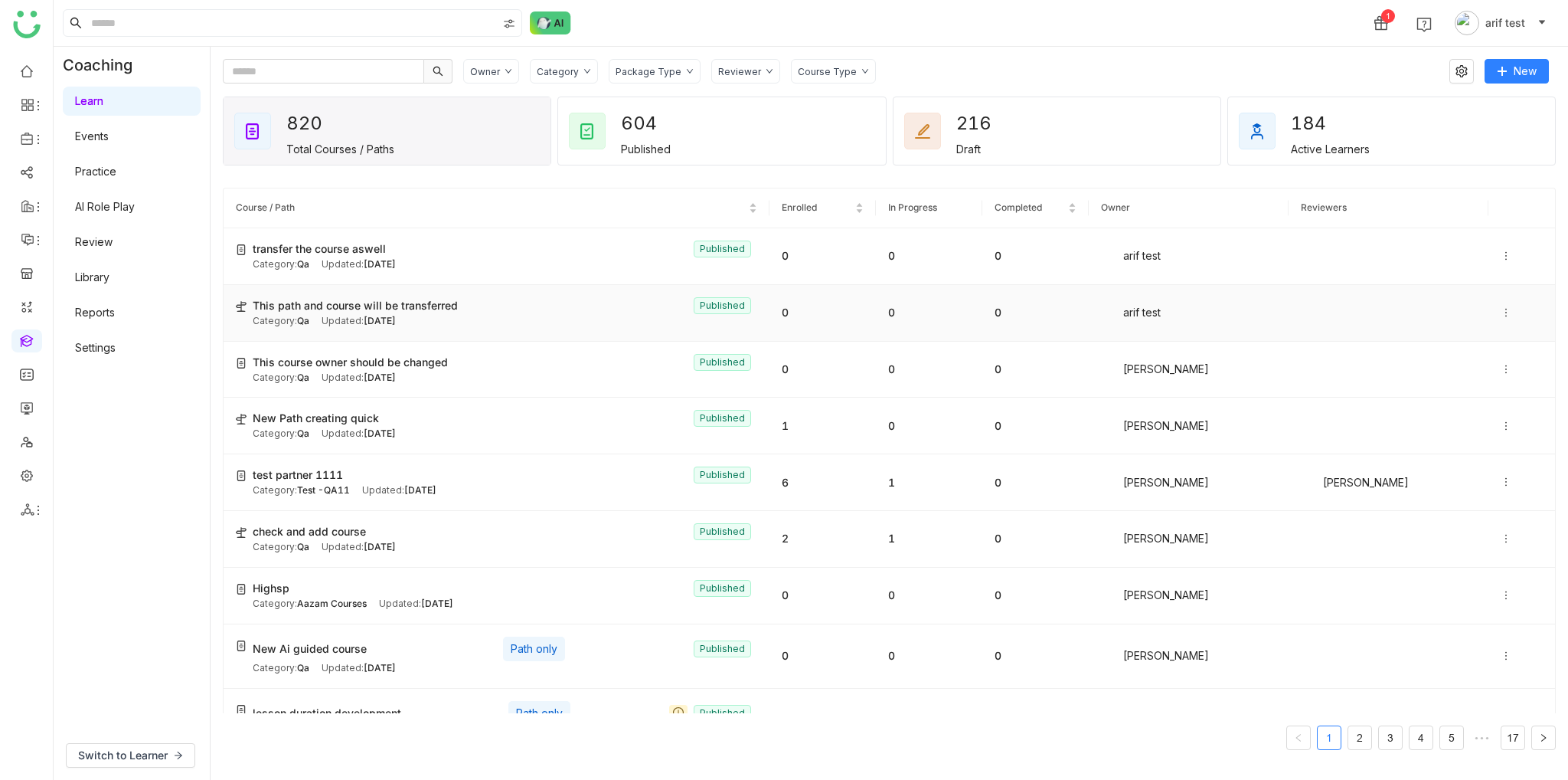
click at [453, 325] on div "Category: Qa Updated: Oct 15, 2025" at bounding box center [505, 321] width 505 height 15
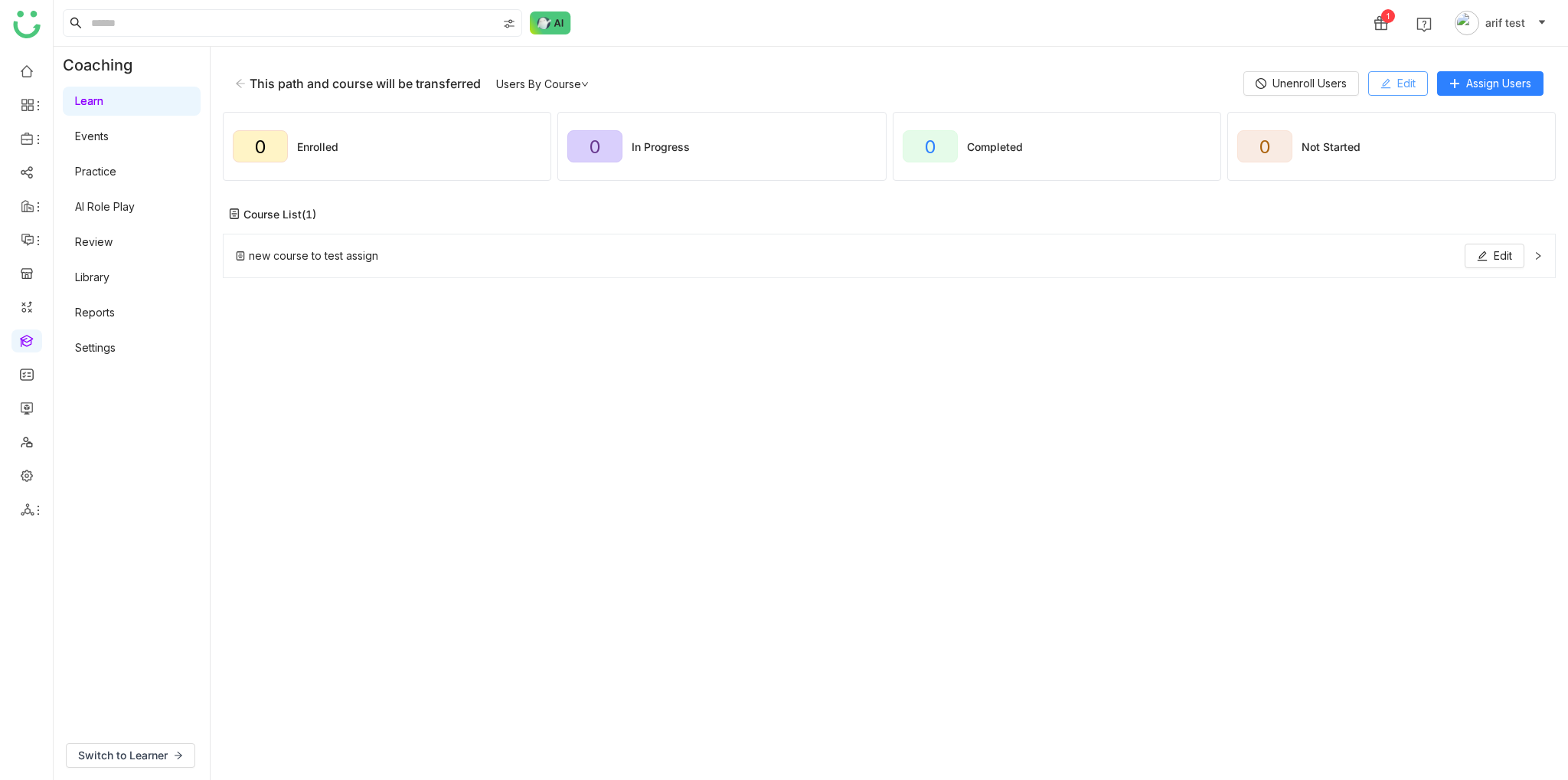
click at [1405, 95] on button "Edit" at bounding box center [1398, 83] width 60 height 25
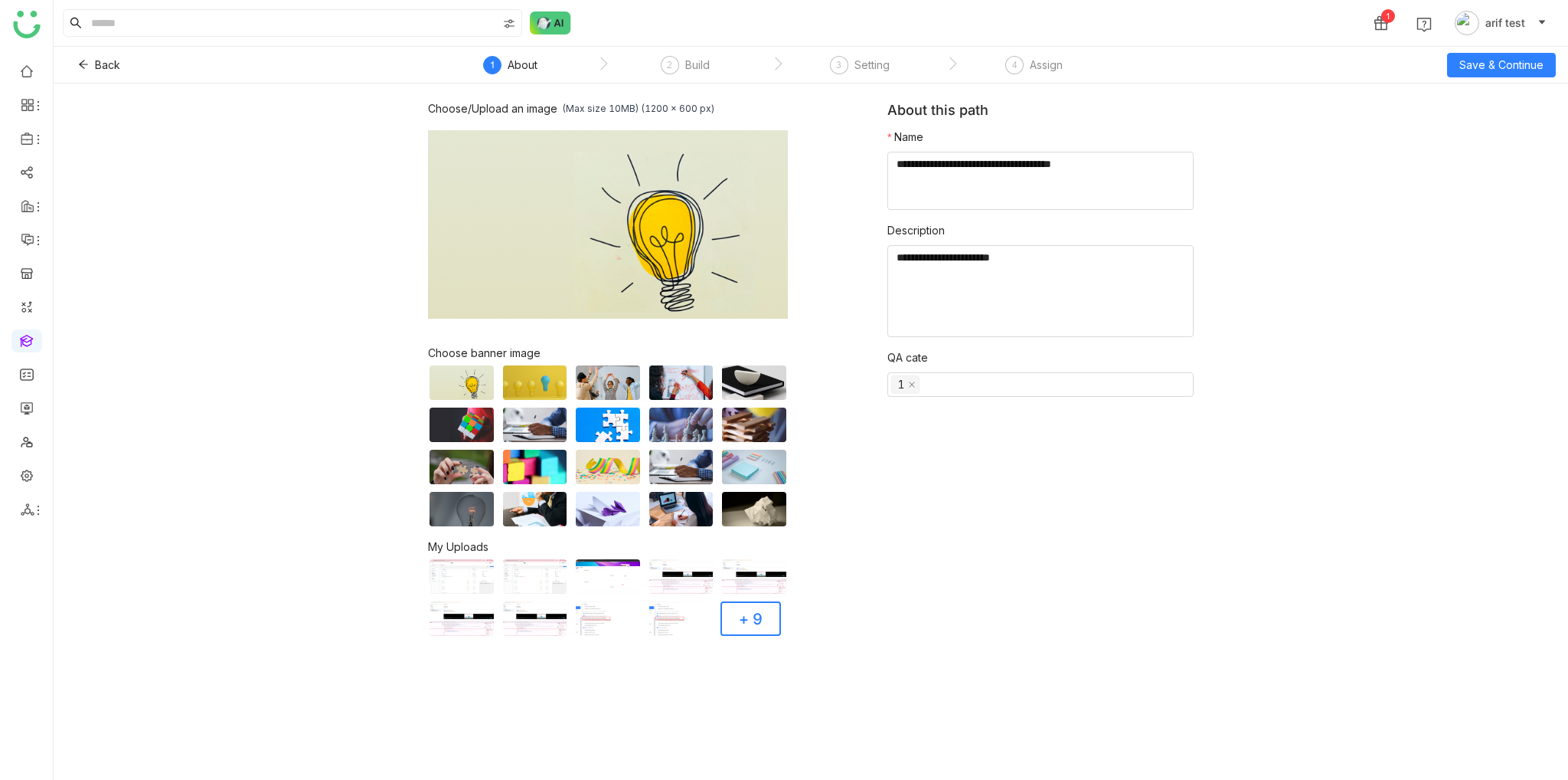
click at [665, 55] on nz-steps "` 1 About ` 2 Build ` 3 Setting ` 4 Assign" at bounding box center [777, 65] width 689 height 37
click at [671, 59] on span "2" at bounding box center [670, 64] width 5 height 11
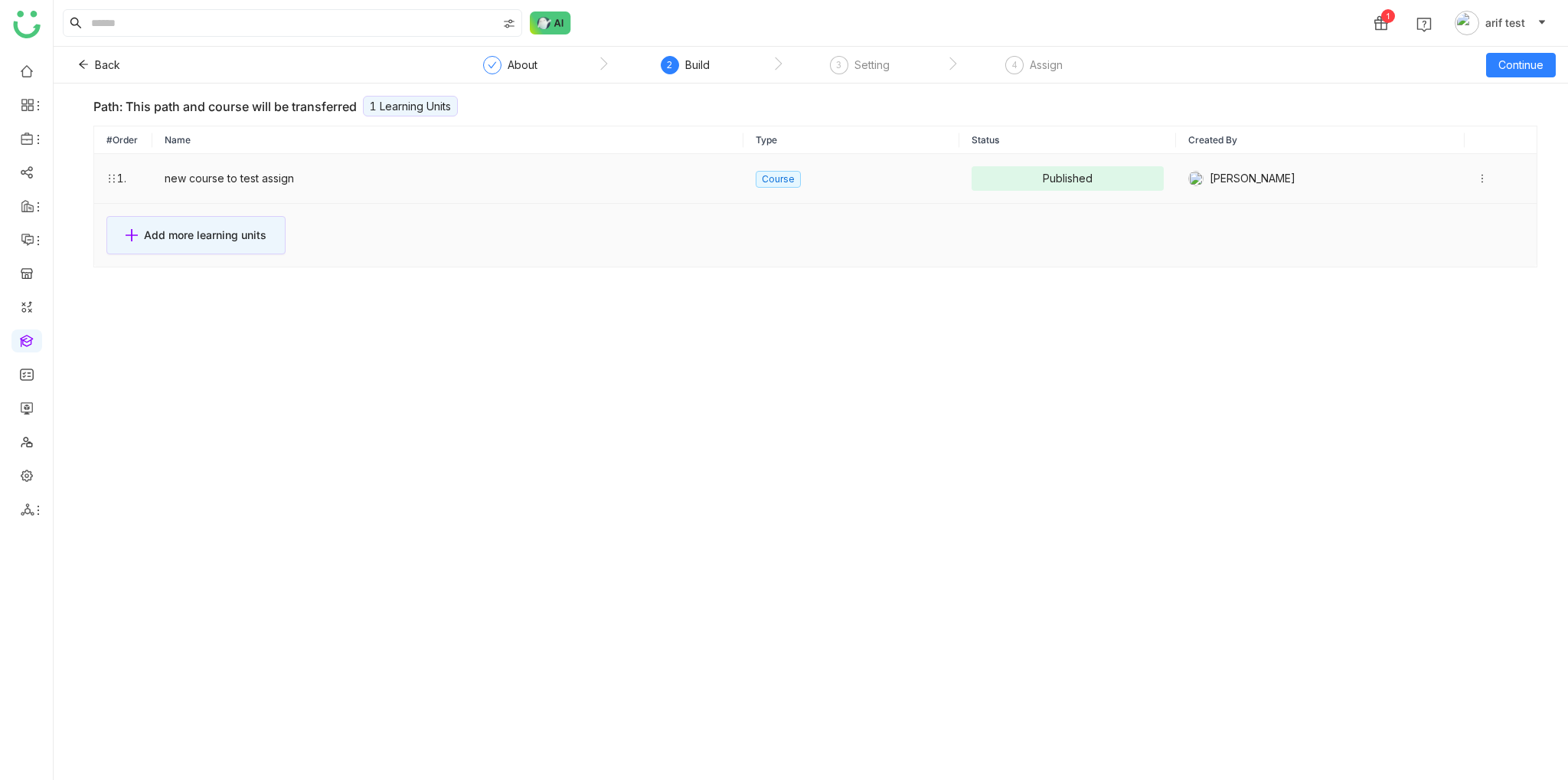
click at [1478, 175] on icon at bounding box center [1483, 178] width 11 height 11
click at [1441, 204] on li "Remove" at bounding box center [1411, 207] width 110 height 29
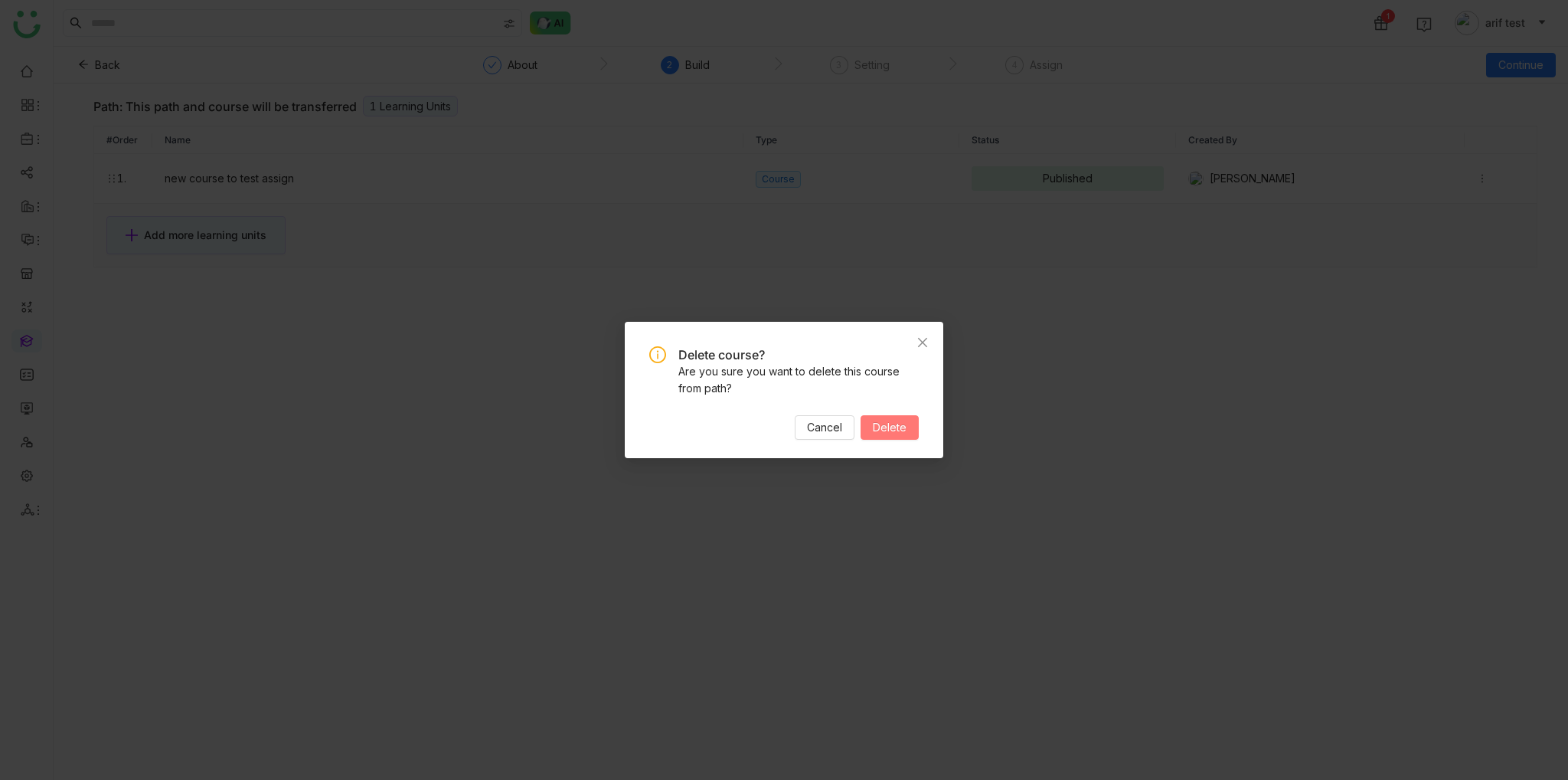
click at [888, 435] on span "Delete" at bounding box center [889, 428] width 33 height 17
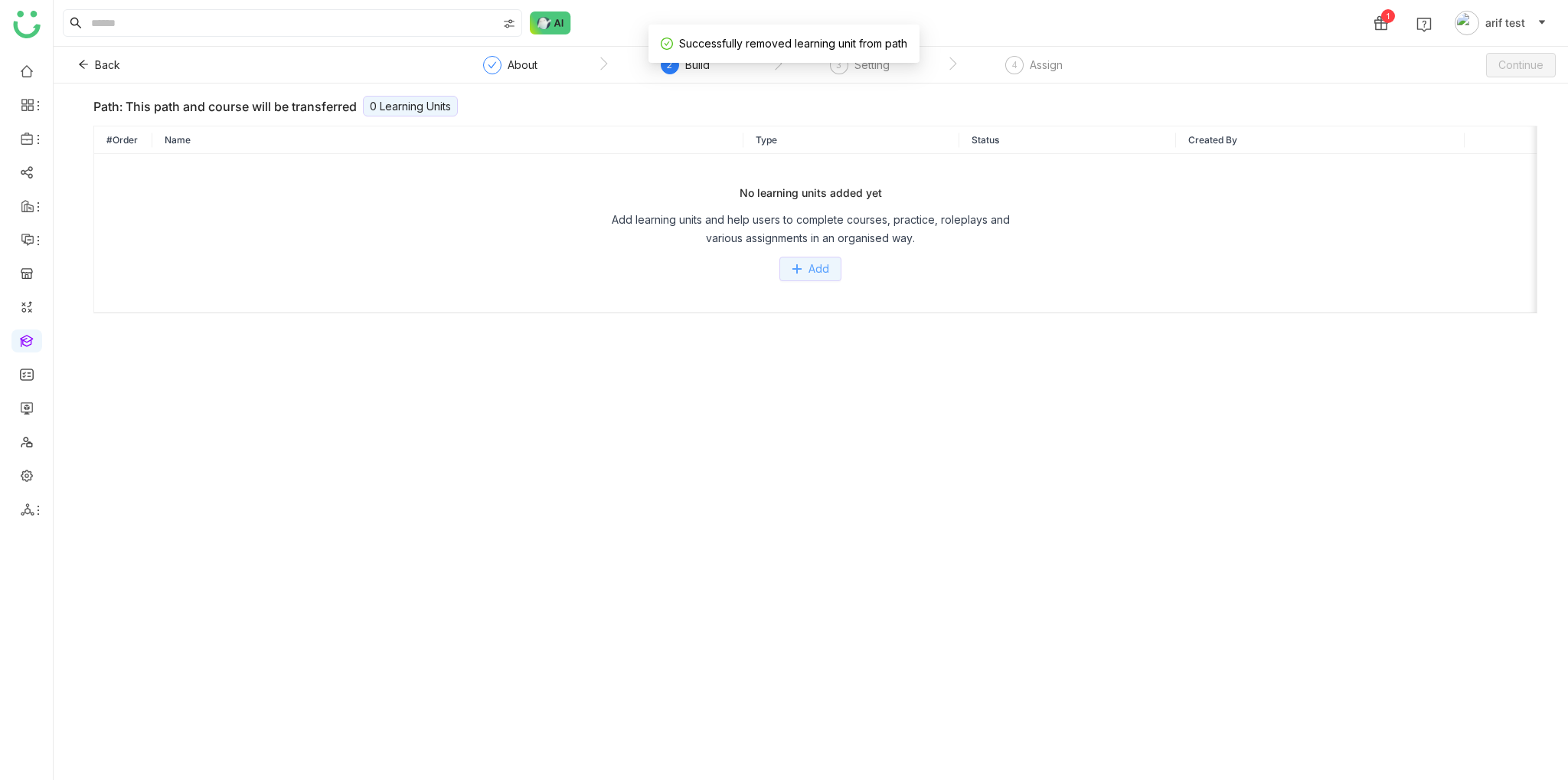
click at [792, 265] on icon at bounding box center [797, 269] width 11 height 11
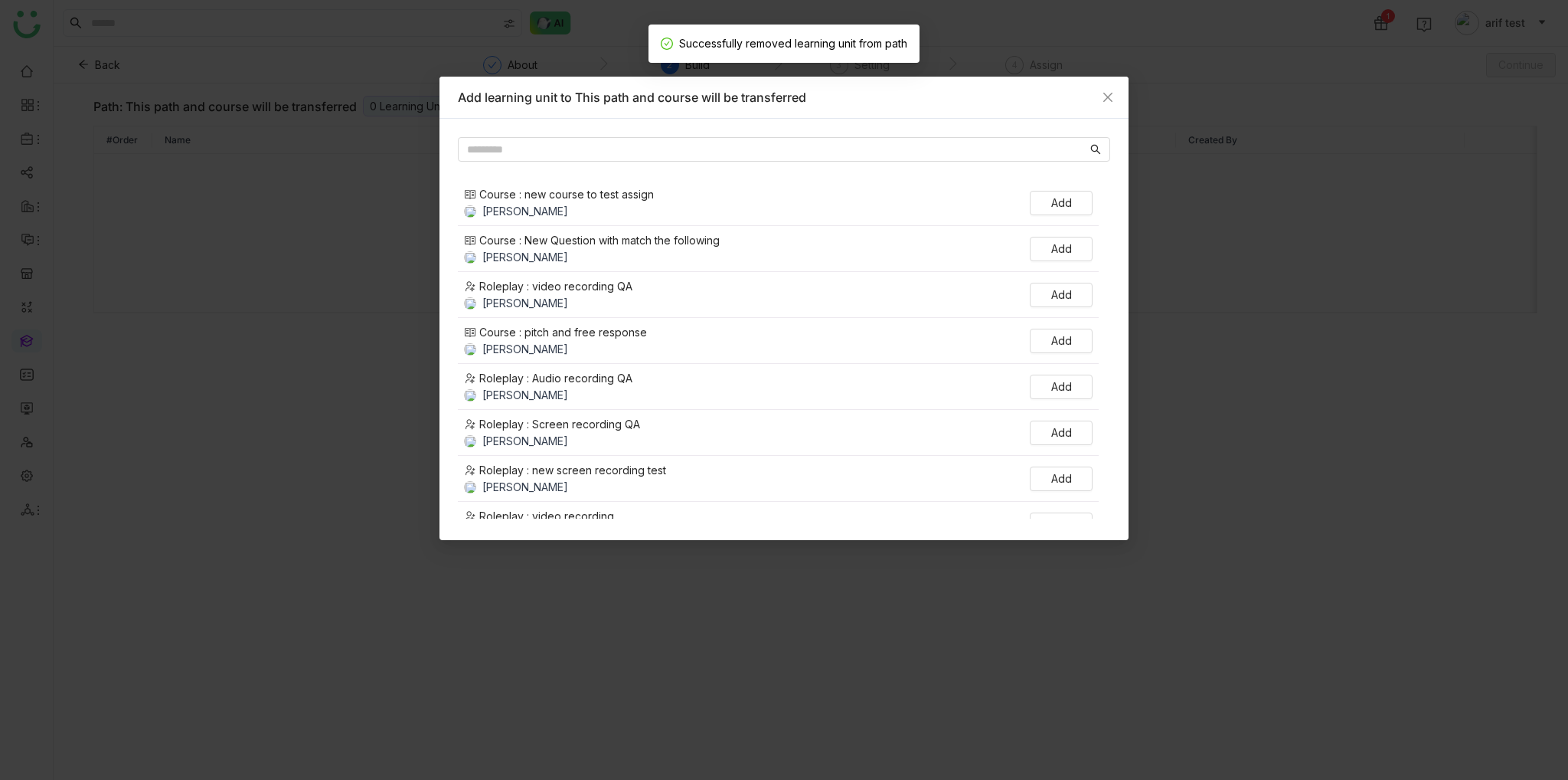
click at [645, 131] on div "Course : new course to test assign Uday Bhanu Add Course : New Question with ma…" at bounding box center [784, 329] width 689 height 422
click at [649, 145] on input "text" at bounding box center [777, 149] width 620 height 17
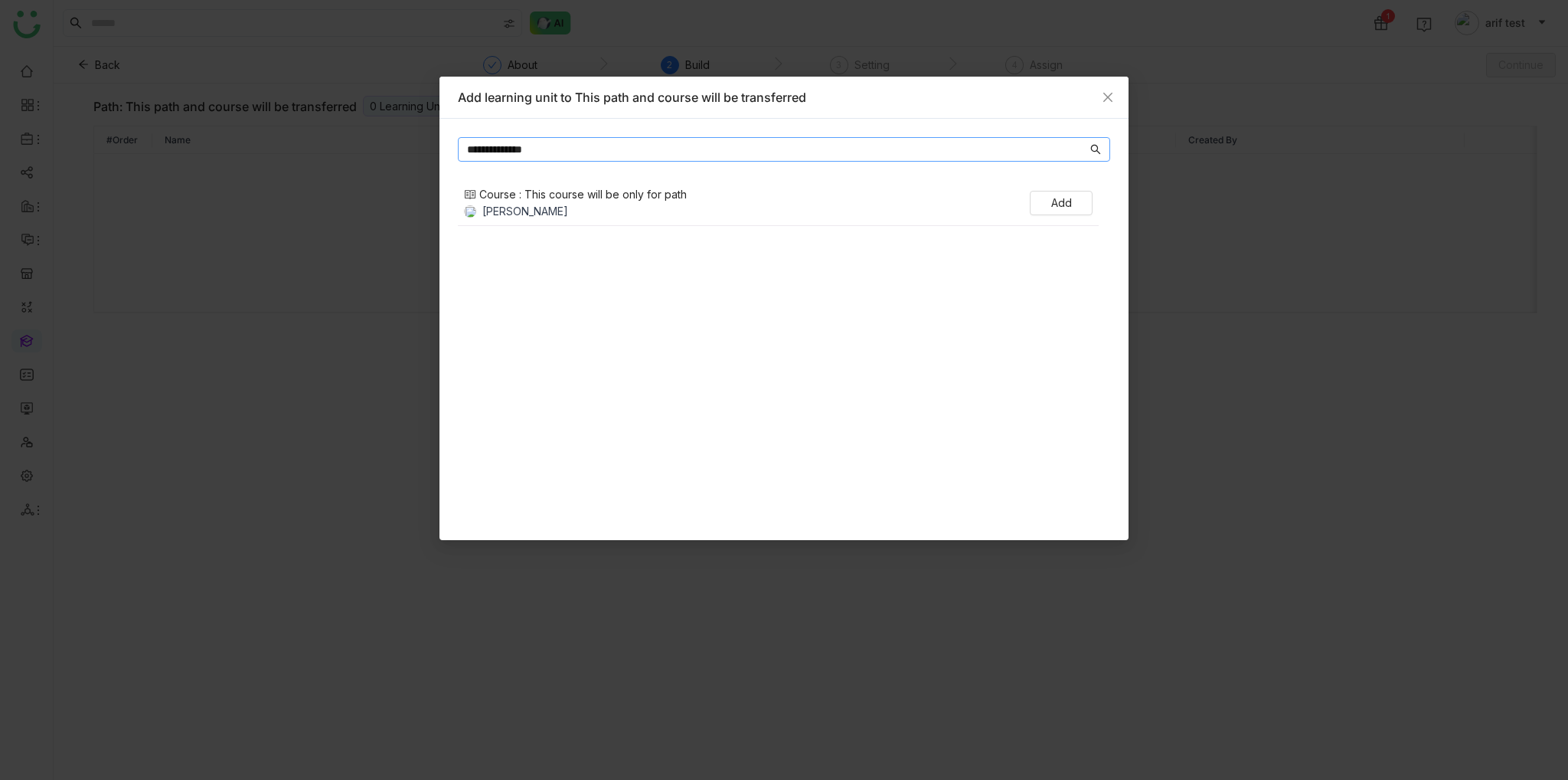
click at [464, 154] on nz-input-group "**********" at bounding box center [784, 149] width 653 height 25
click at [467, 150] on input "**********" at bounding box center [777, 149] width 620 height 17
type input "**********"
click at [1115, 79] on span "Close" at bounding box center [1108, 97] width 41 height 41
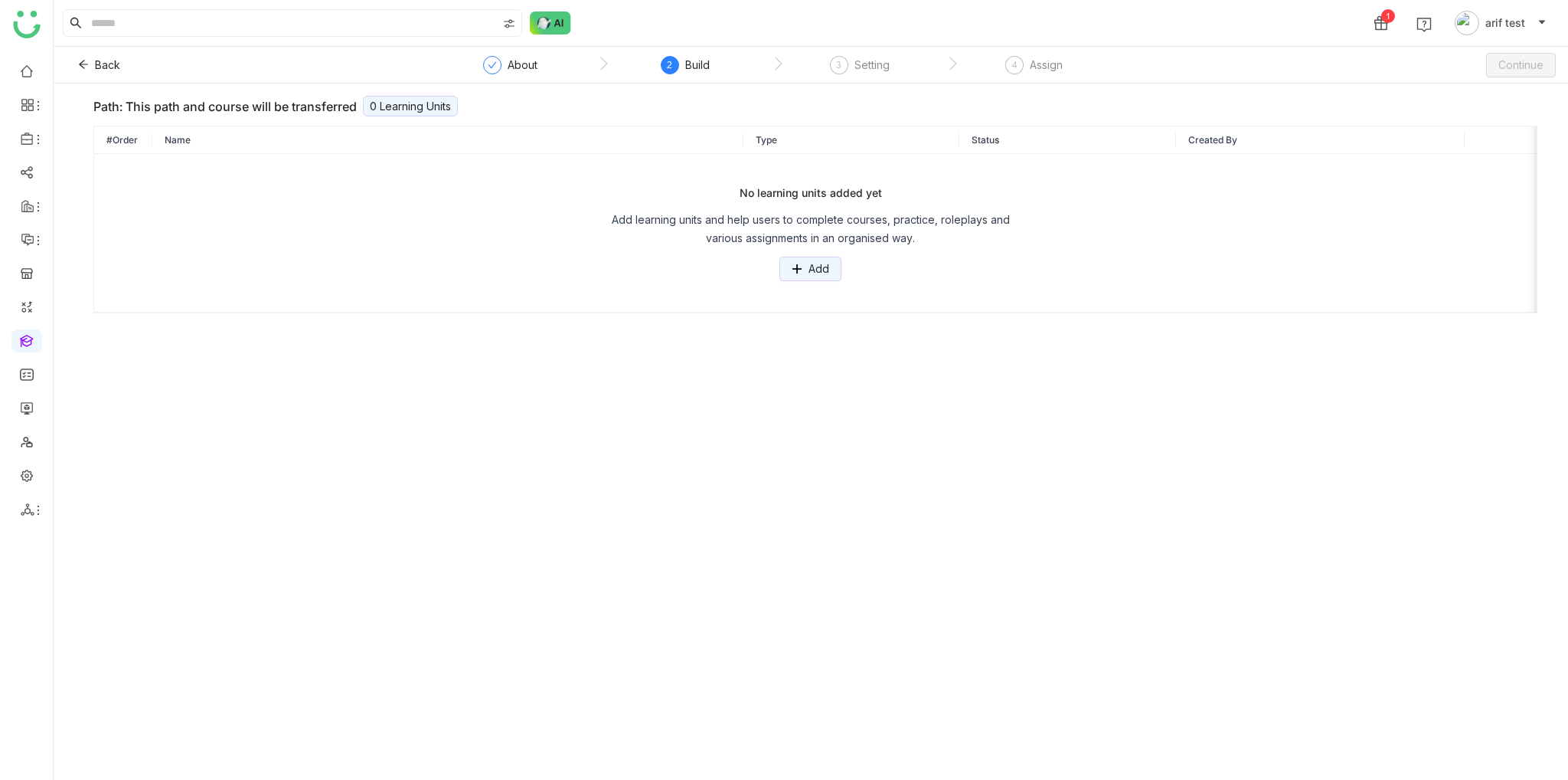
click at [64, 59] on div "Back ` About ` 2 Build ` 3 Setting ` 4 Assign Continue" at bounding box center [811, 65] width 1515 height 37
click at [78, 65] on icon at bounding box center [84, 64] width 11 height 11
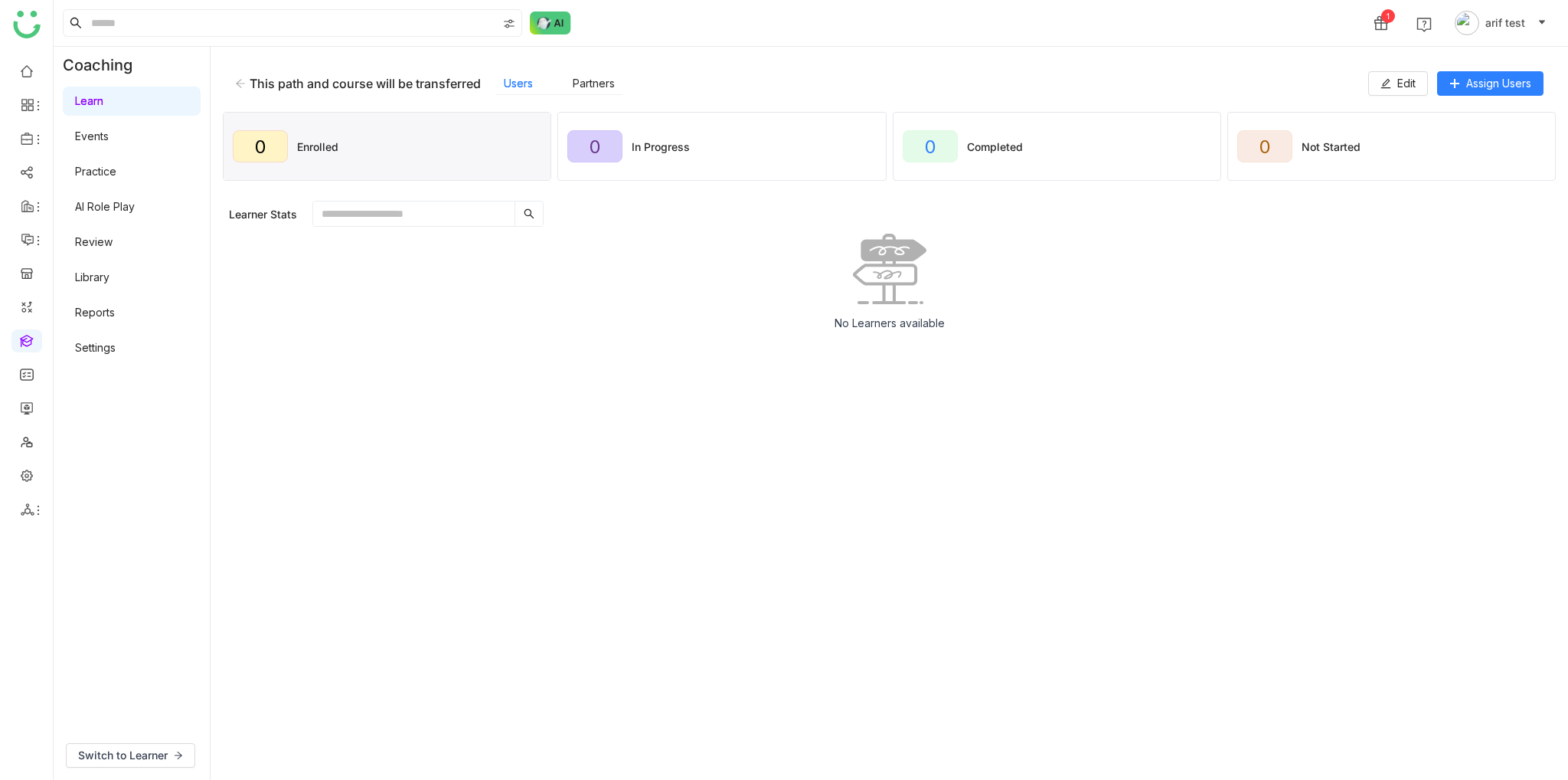
click at [245, 83] on icon at bounding box center [241, 84] width 11 height 11
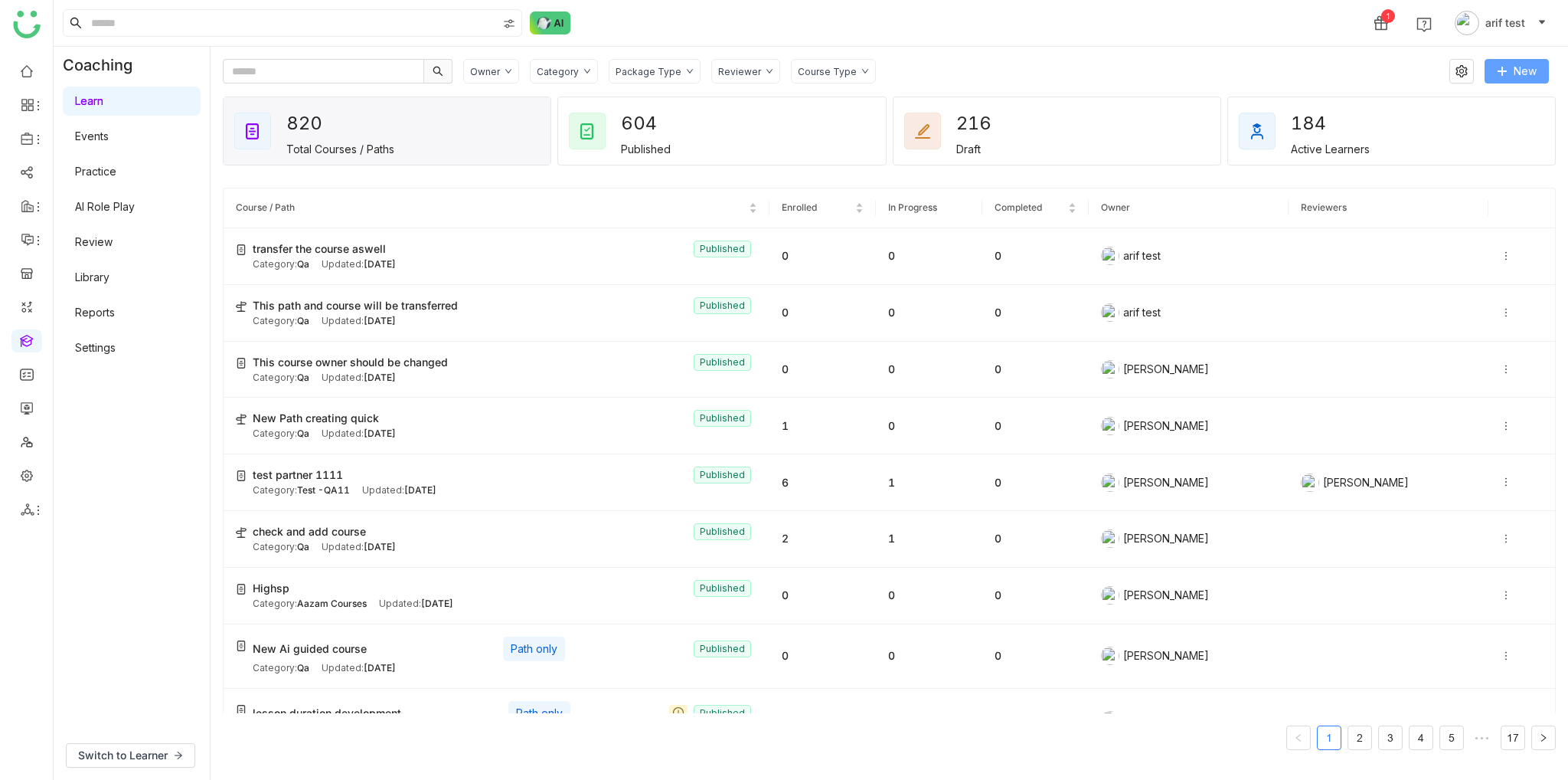
click at [1519, 78] on span "New" at bounding box center [1525, 72] width 23 height 17
click at [1489, 312] on td at bounding box center [1522, 313] width 67 height 56
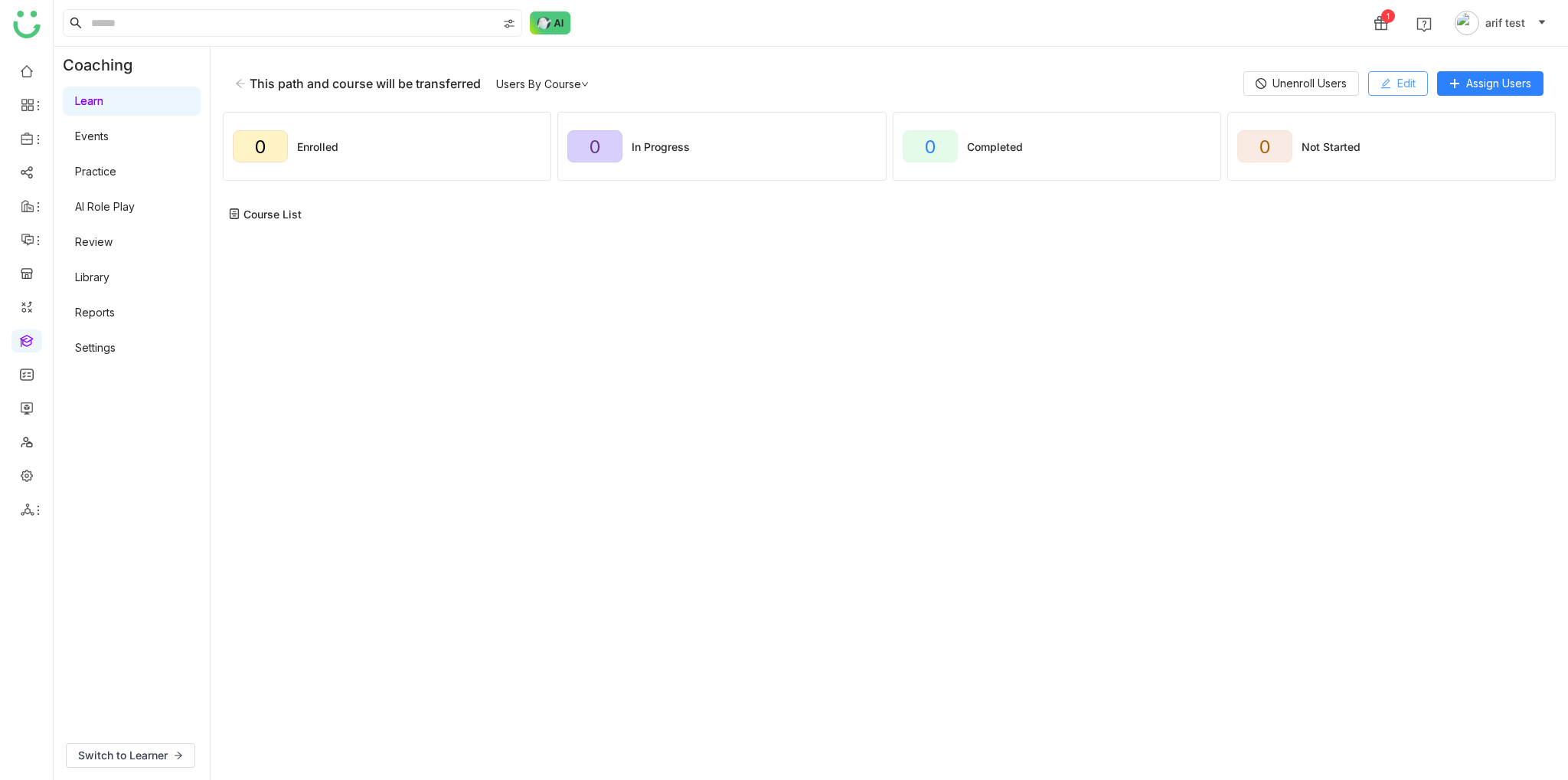
click at [1376, 78] on button "Edit" at bounding box center [1398, 83] width 60 height 25
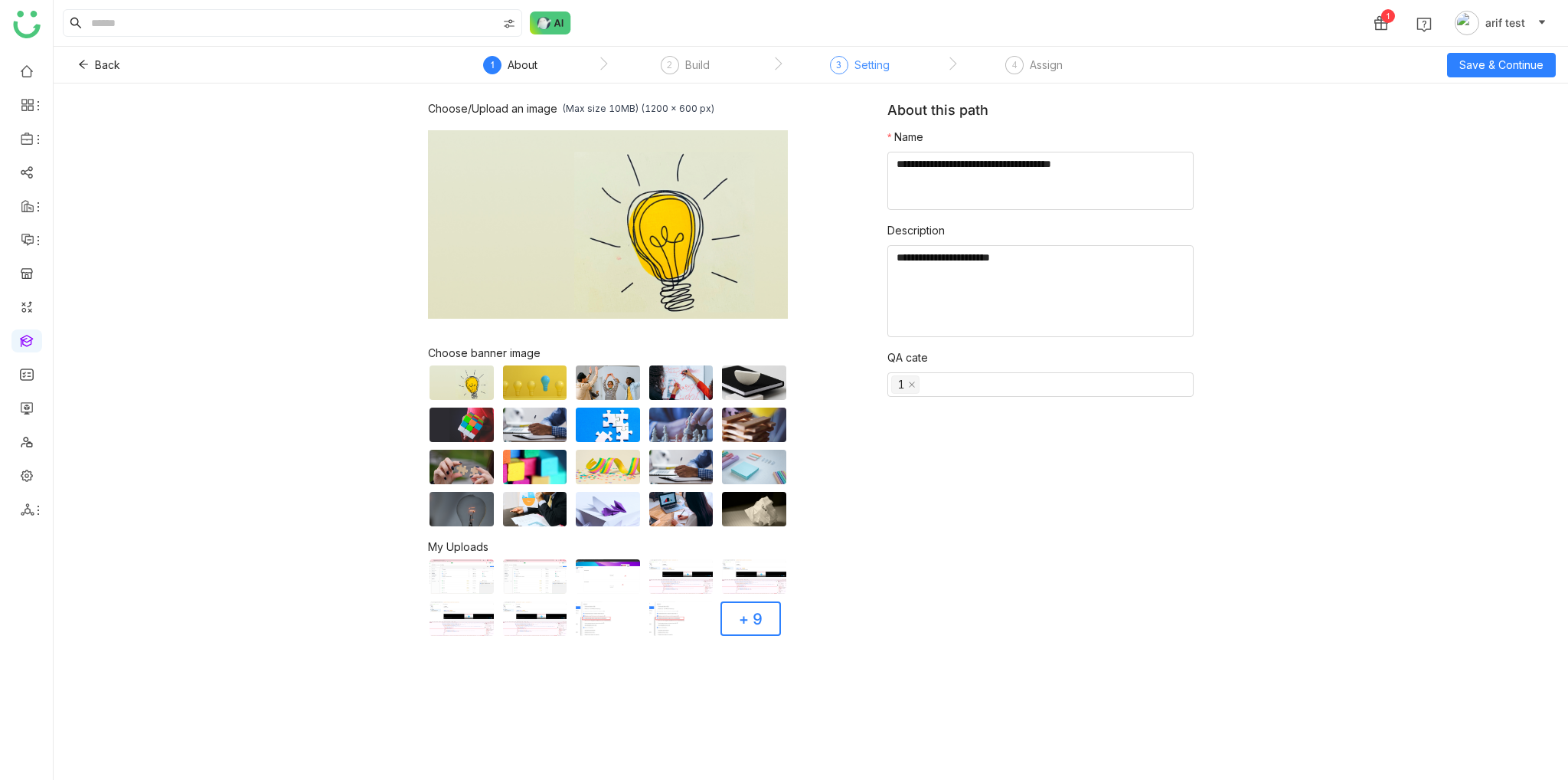
click at [845, 73] on div "3 Setting" at bounding box center [860, 70] width 60 height 27
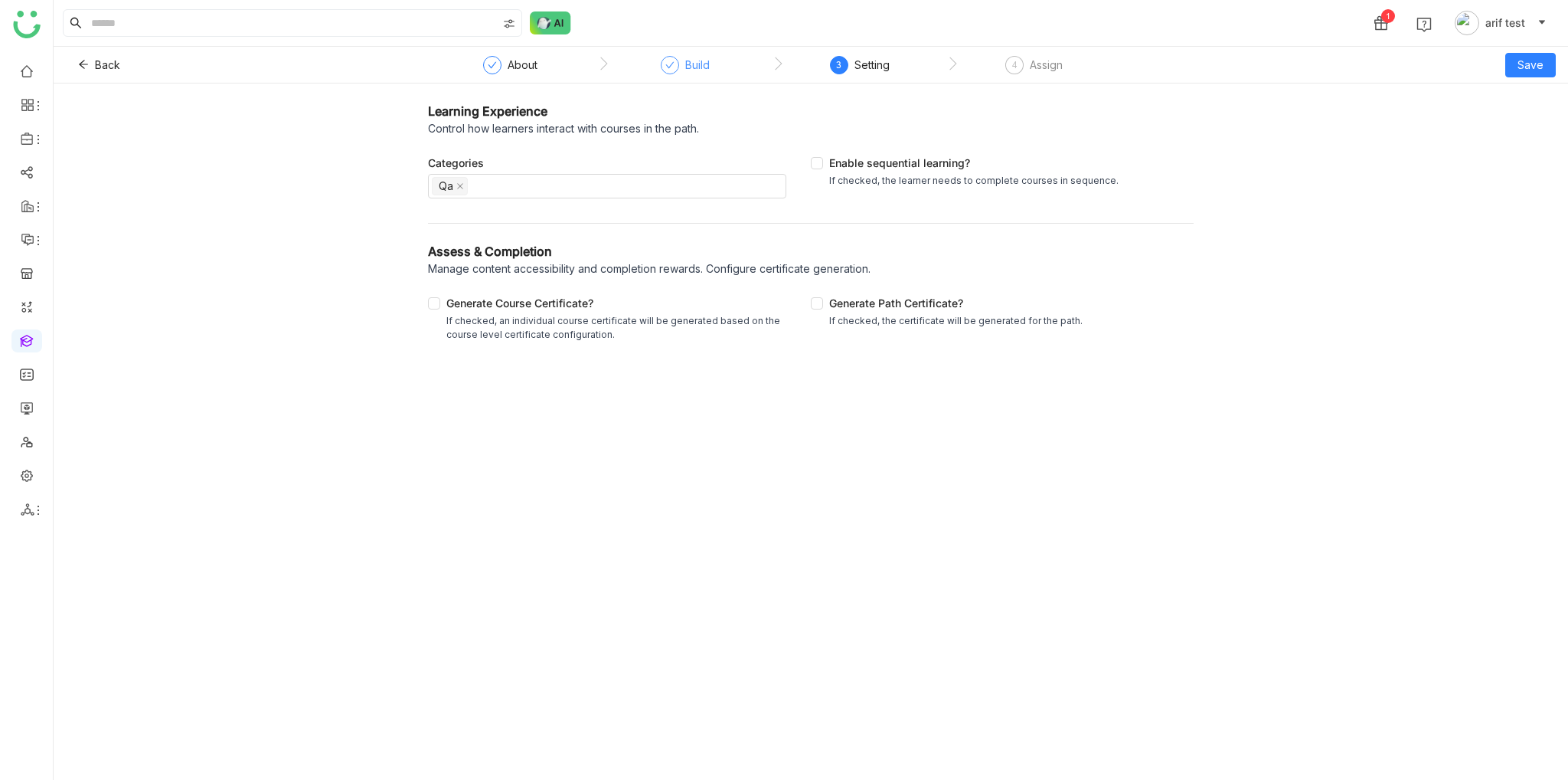
click at [666, 70] on span at bounding box center [670, 64] width 9 height 11
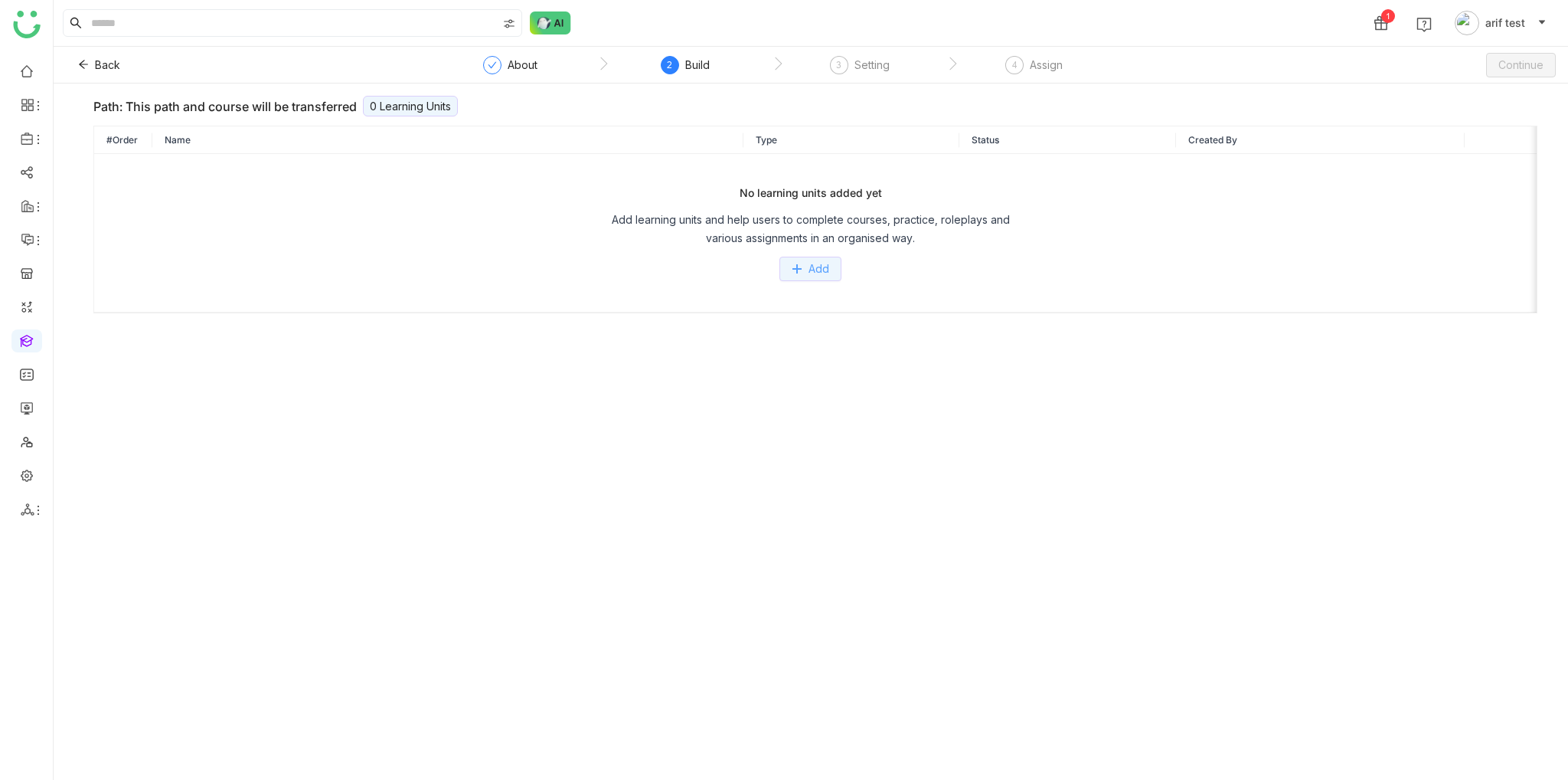
click at [812, 265] on span "Add" at bounding box center [819, 269] width 20 height 17
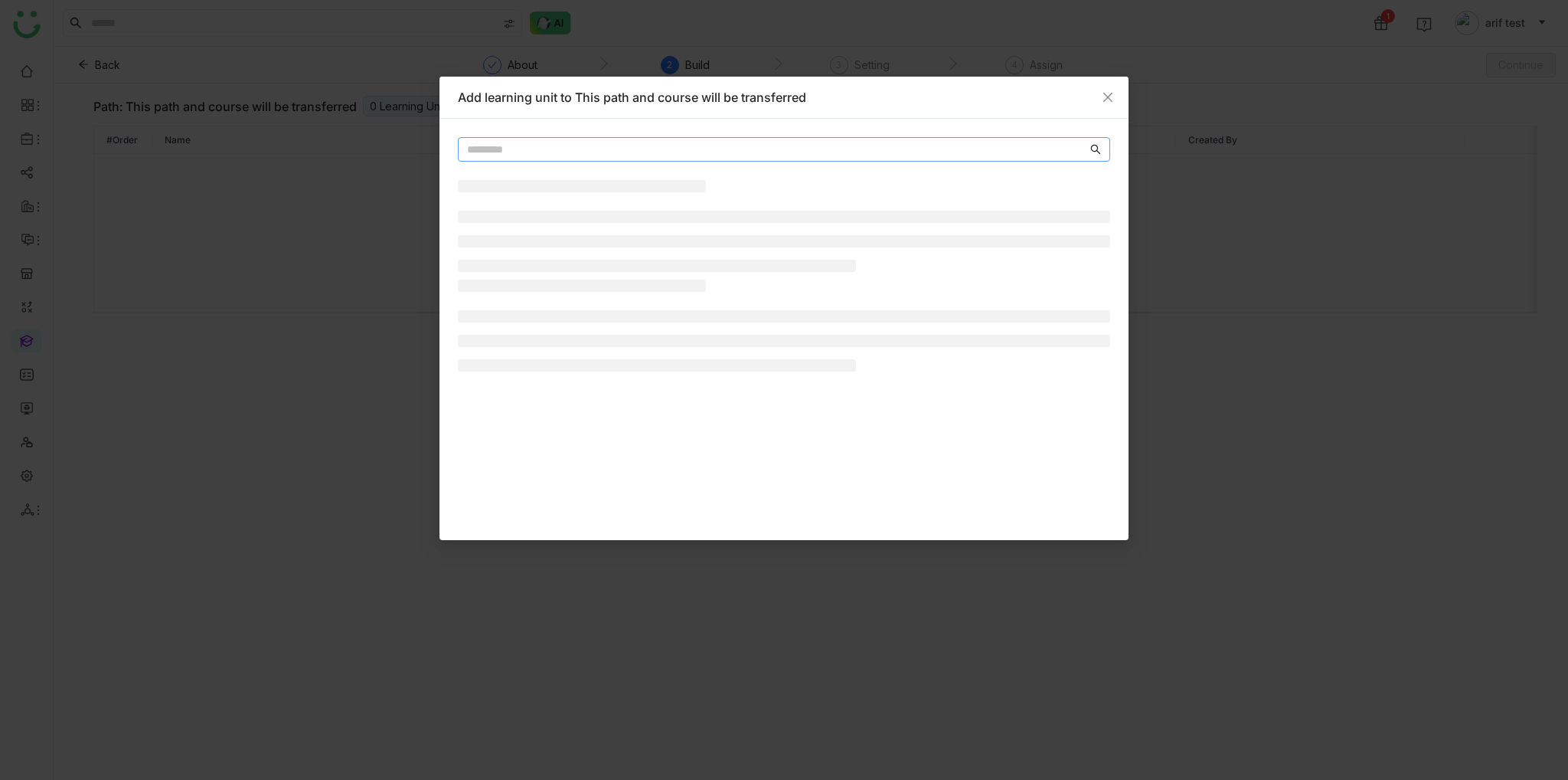
click at [514, 143] on input "text" at bounding box center [777, 149] width 620 height 17
type input "**********"
click at [1082, 211] on button "Add" at bounding box center [1061, 203] width 63 height 25
click at [1295, 256] on nz-modal-container "**********" at bounding box center [784, 390] width 1568 height 780
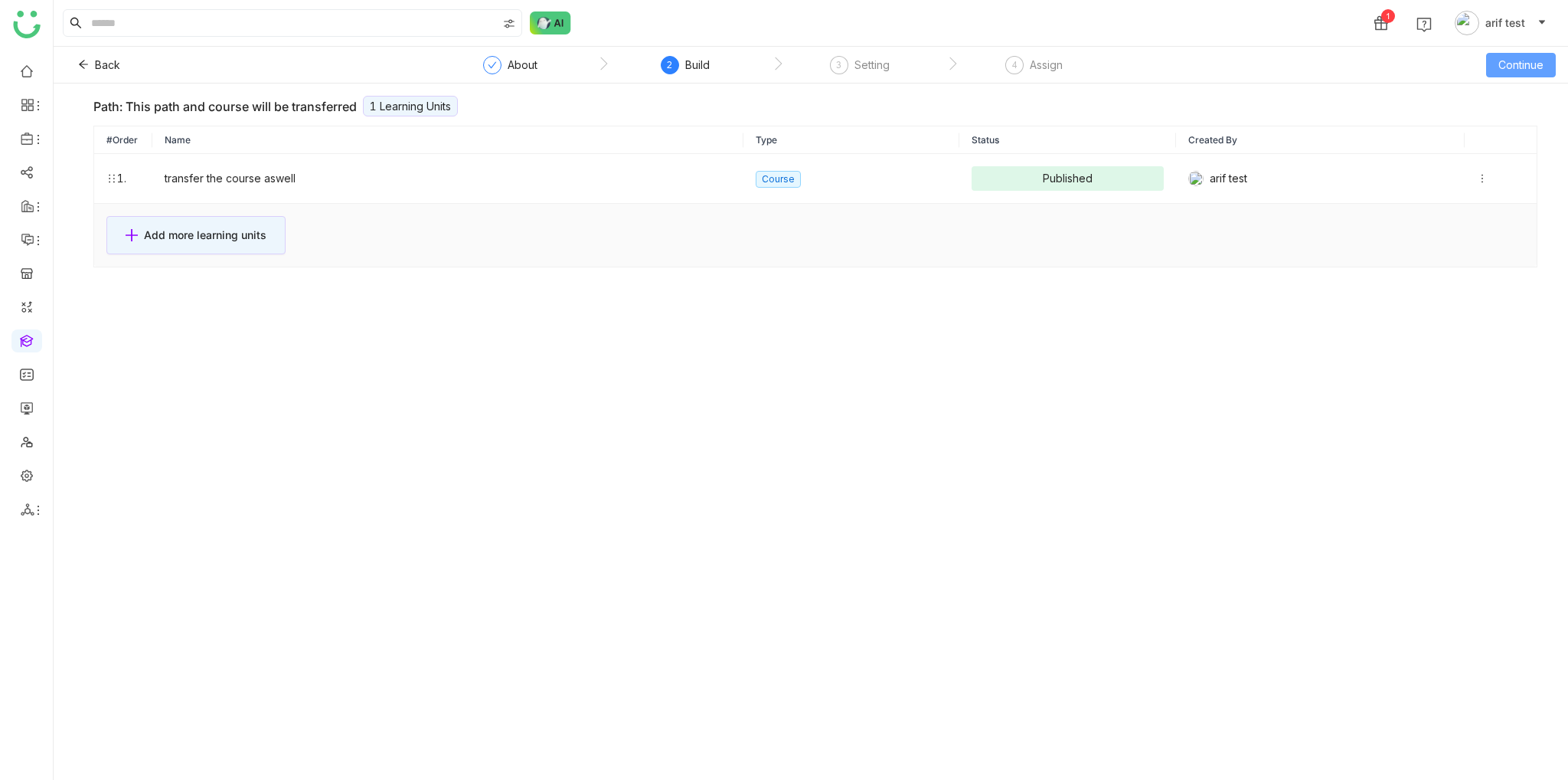
click at [1507, 56] on span "Continue" at bounding box center [1521, 65] width 45 height 17
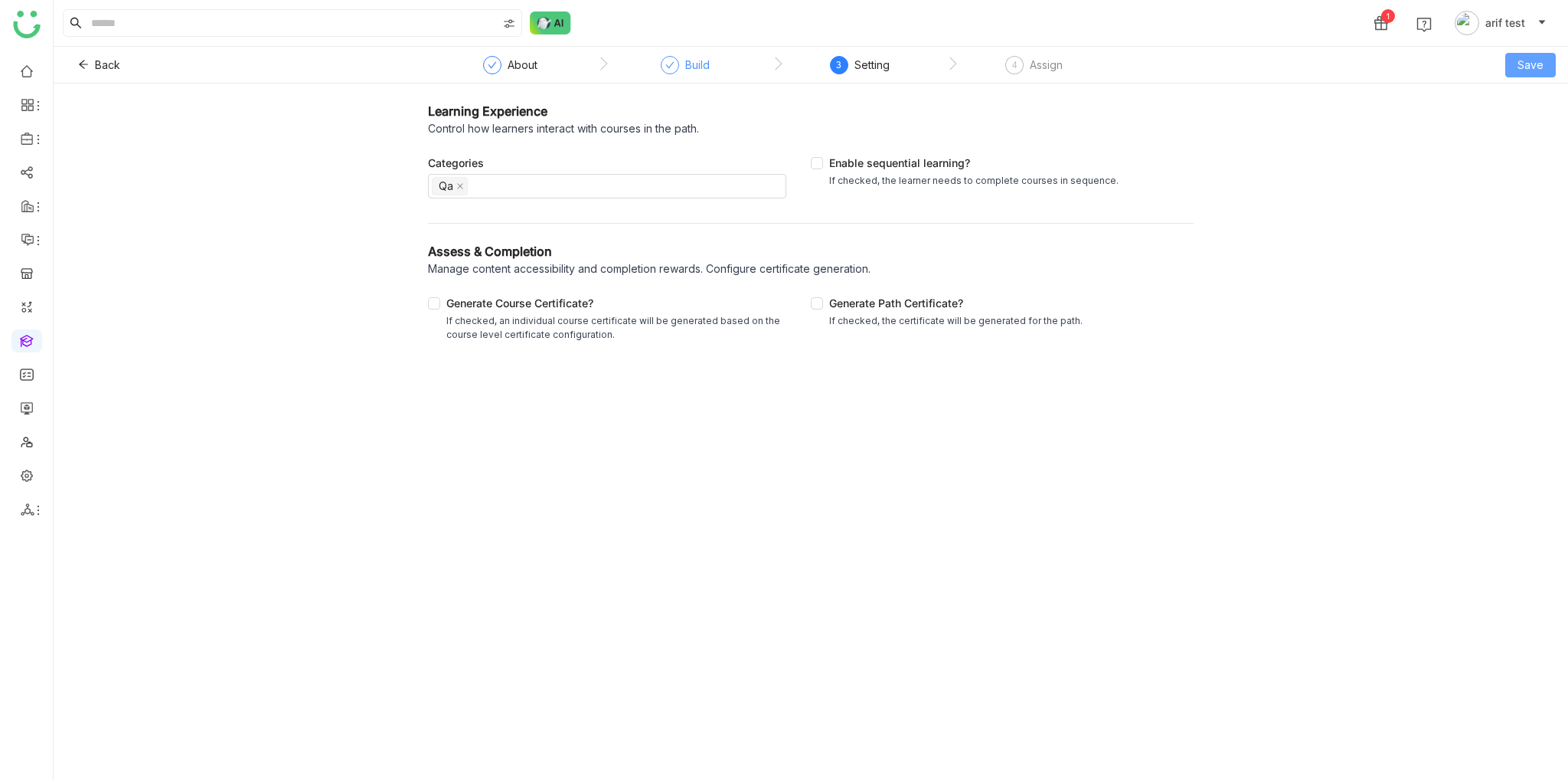
click at [1520, 71] on span "Save" at bounding box center [1530, 65] width 26 height 17
click at [1501, 128] on span "Save & Publish" at bounding box center [1509, 125] width 75 height 17
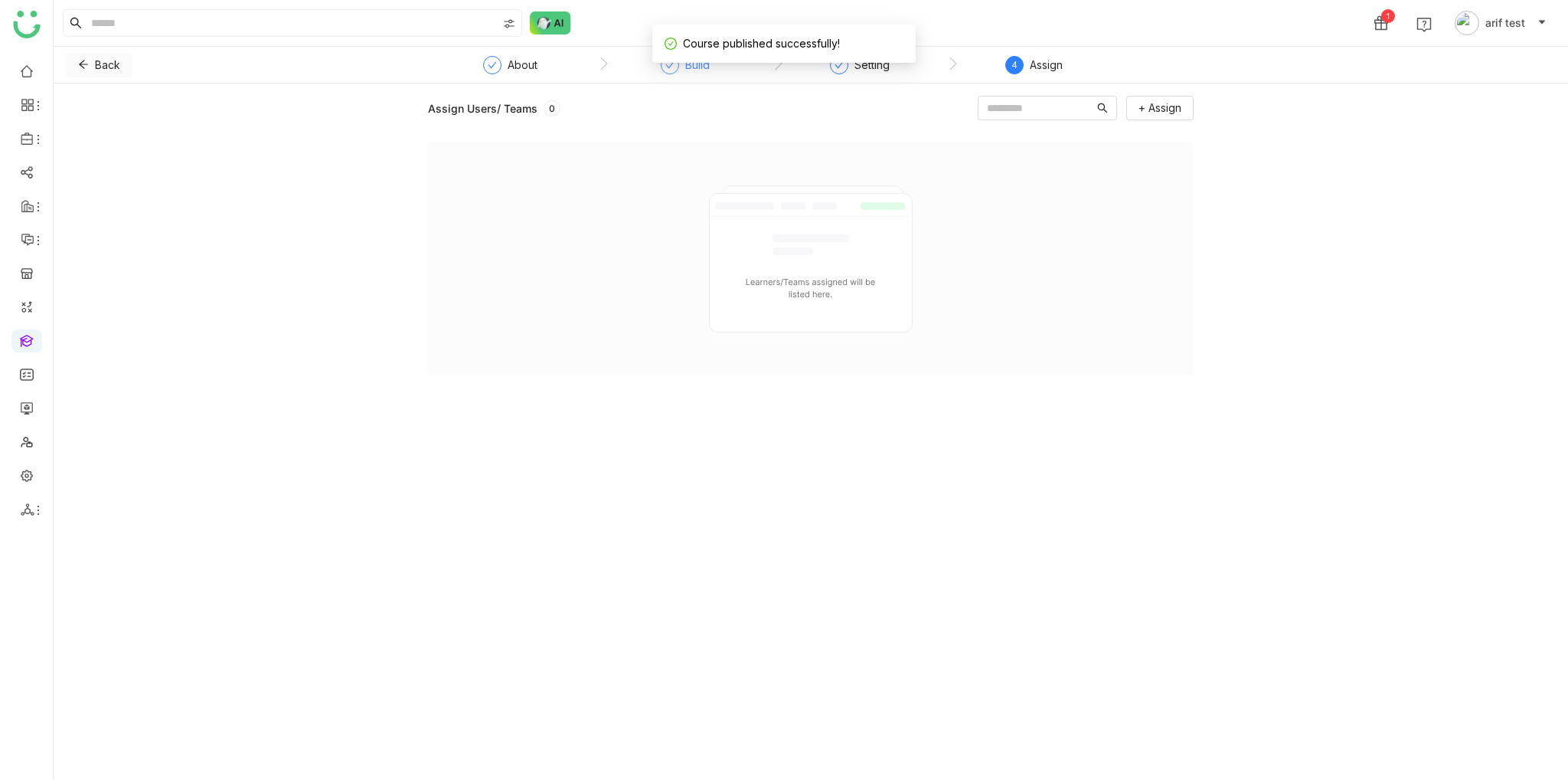
click at [95, 73] on button "Back" at bounding box center [99, 65] width 67 height 25
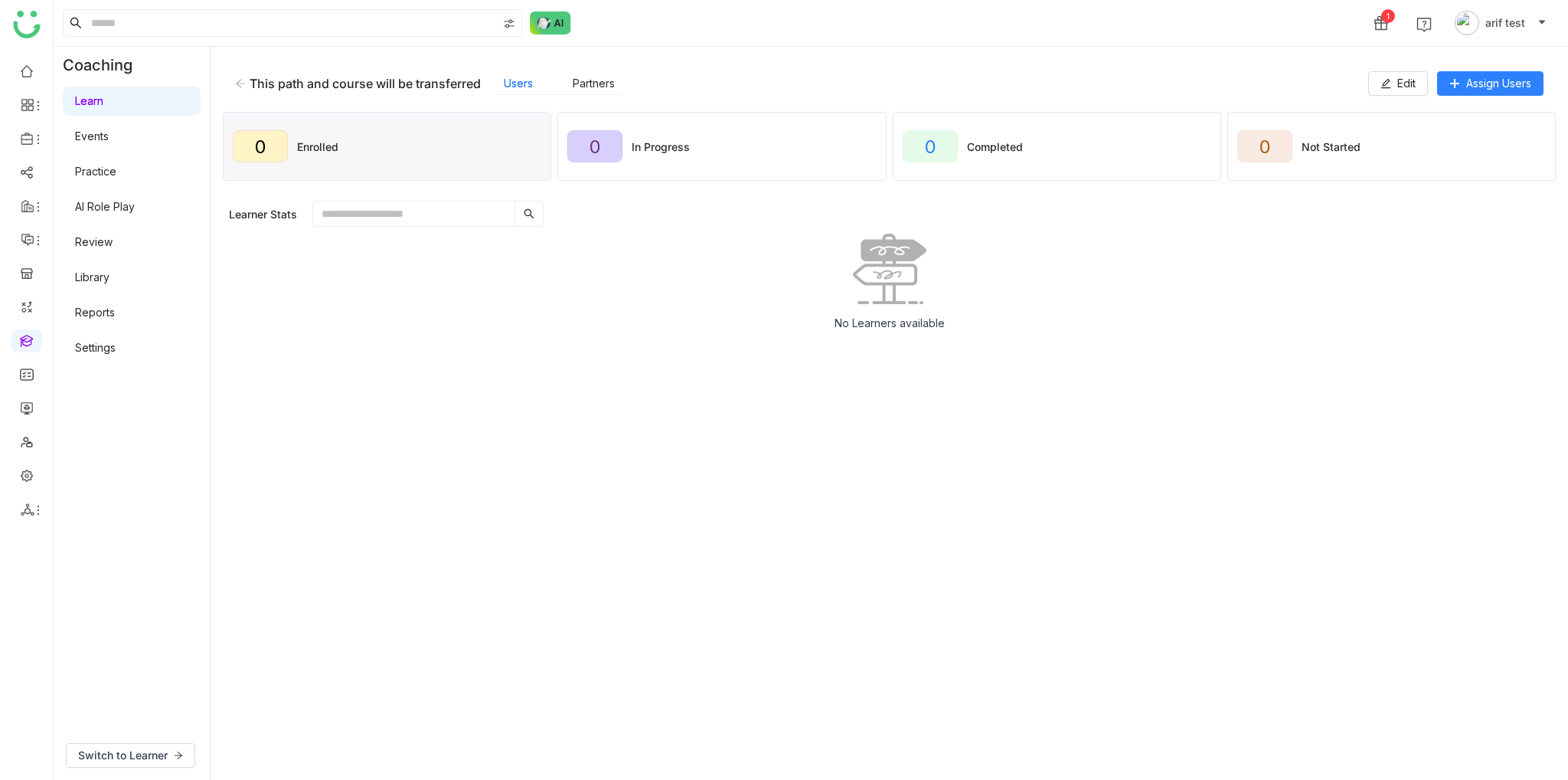
click at [236, 87] on div "This path and course will be transferred" at bounding box center [358, 84] width 246 height 15
click at [239, 79] on icon at bounding box center [241, 84] width 11 height 11
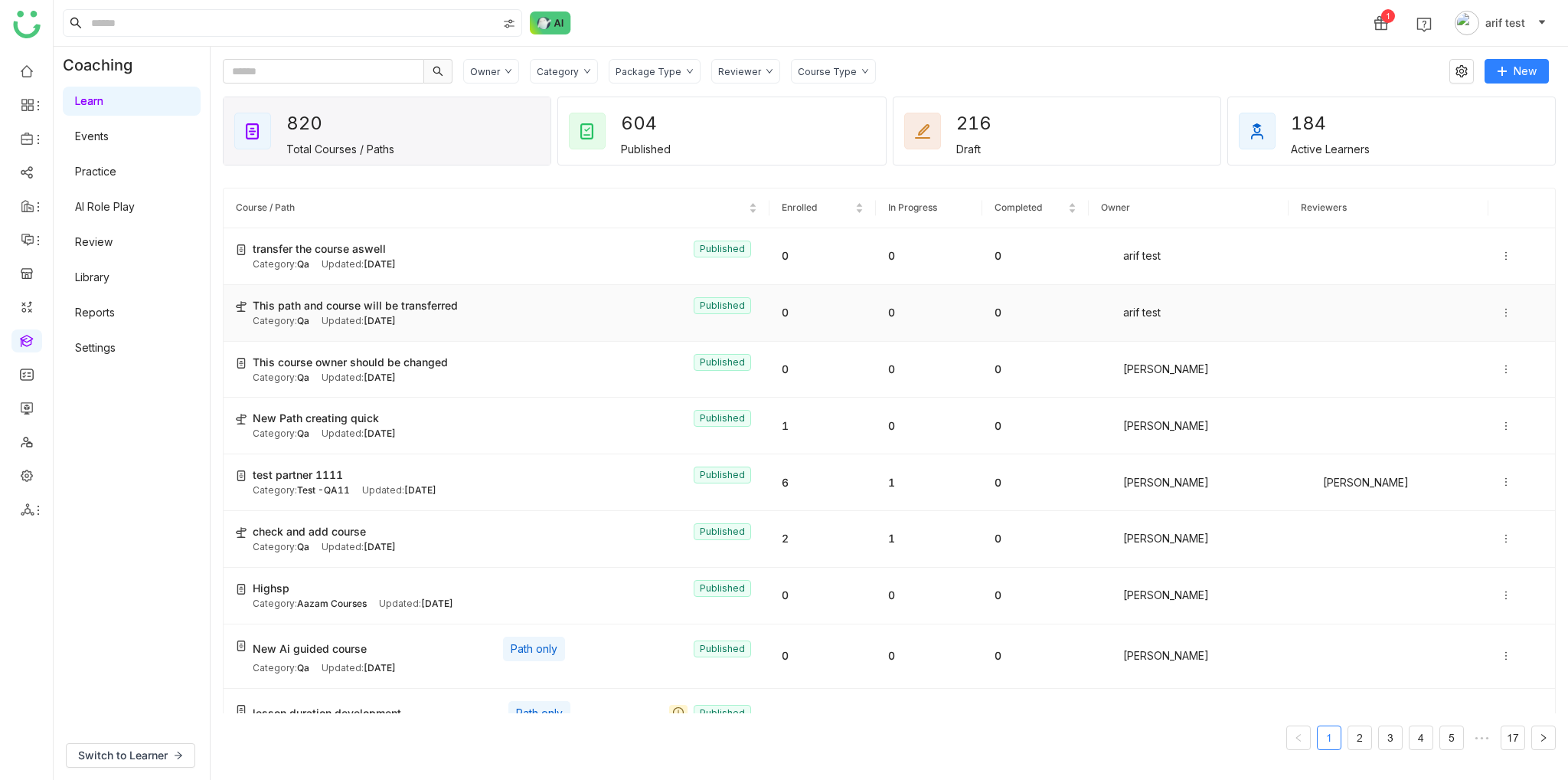
click at [463, 315] on div "Category: Qa Updated: Oct 15, 2025" at bounding box center [505, 321] width 505 height 15
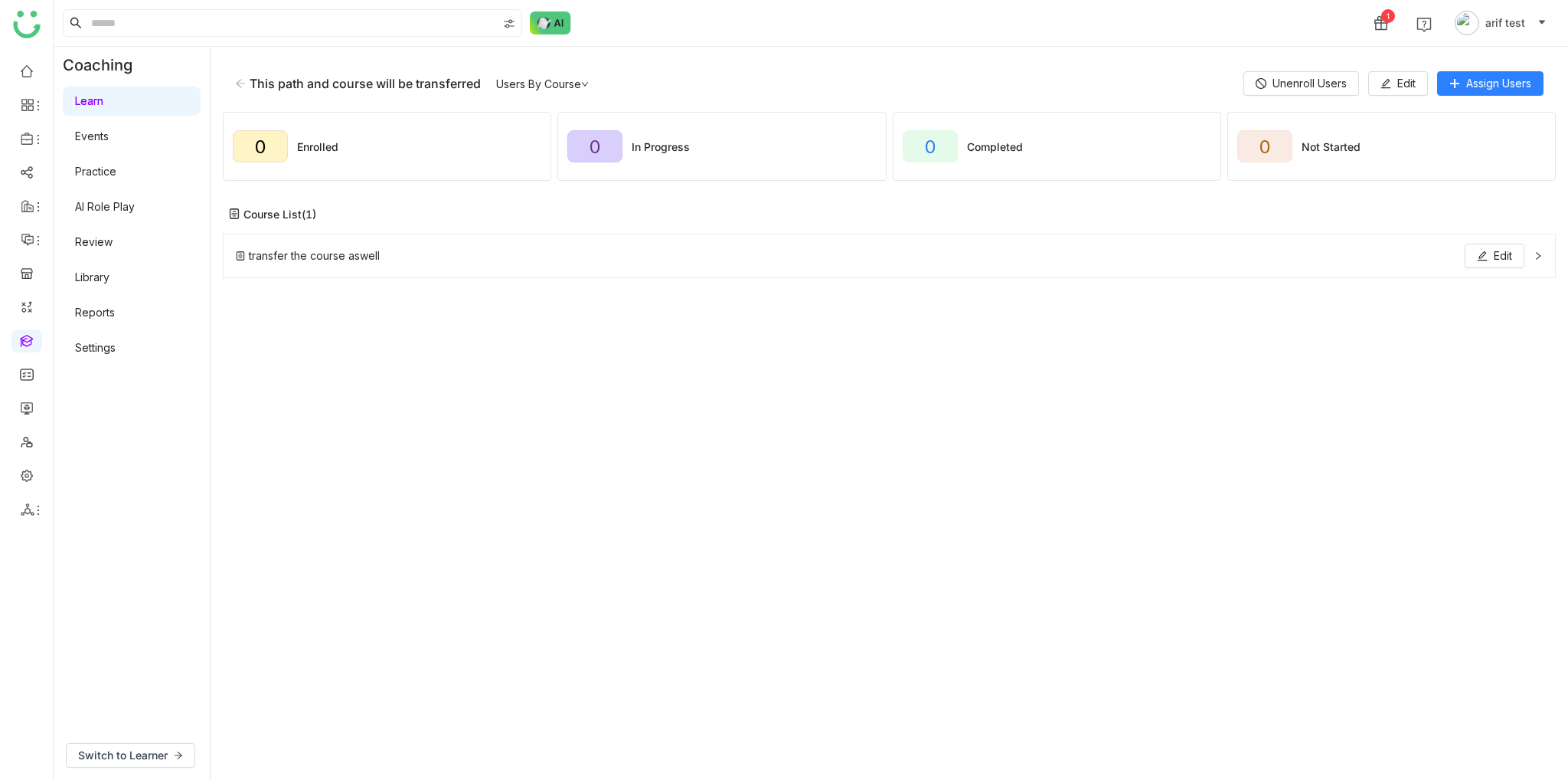
click at [1228, 265] on div "transfer the course aswell Edit" at bounding box center [880, 255] width 1289 height 25
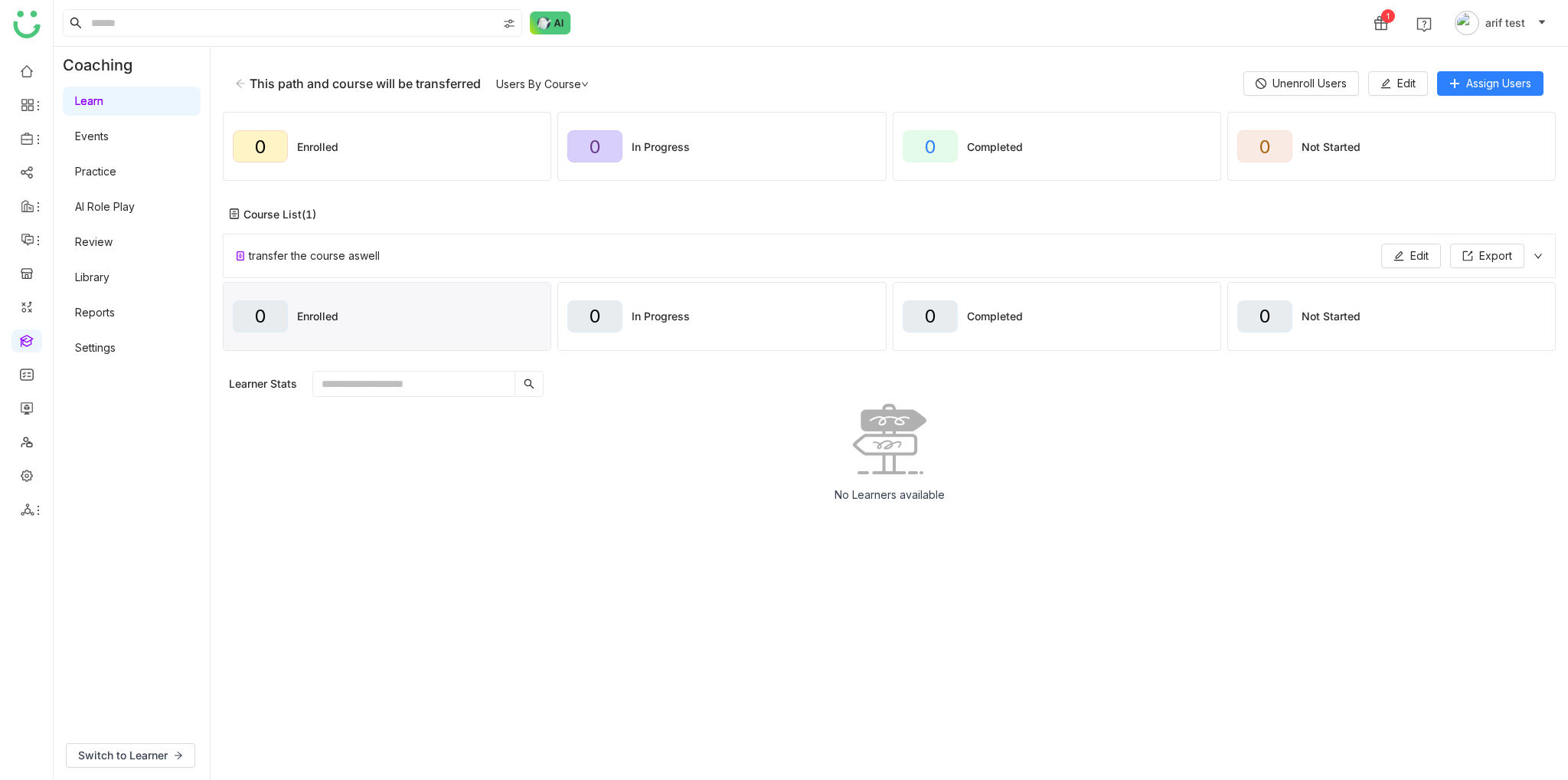
click at [1228, 265] on div "transfer the course aswell Edit Export" at bounding box center [880, 255] width 1289 height 25
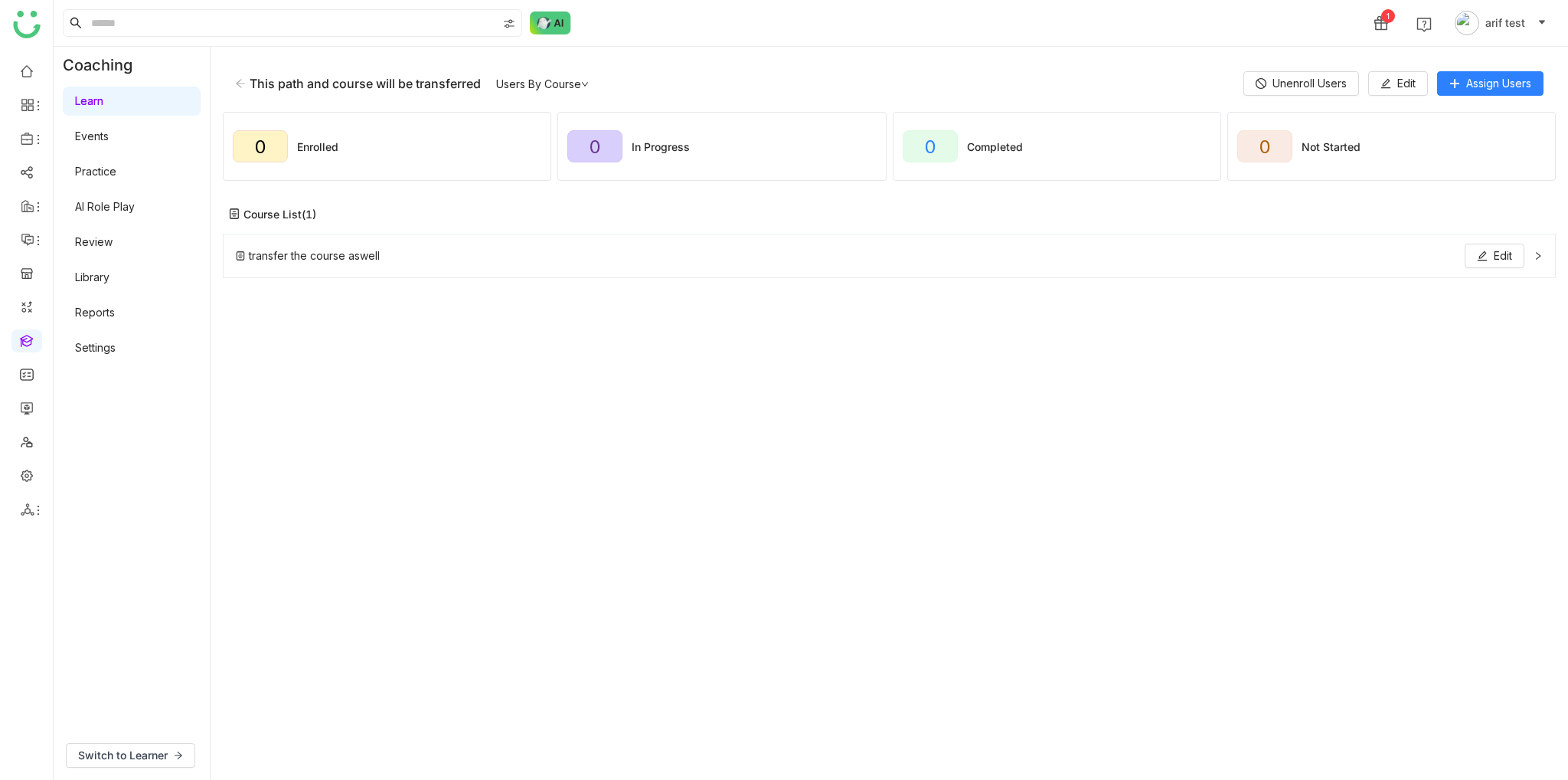
click at [231, 80] on div "This path and course will be transferred Users By Course Unenroll Users Edit As…" at bounding box center [889, 83] width 1333 height 49
click at [240, 86] on icon at bounding box center [240, 83] width 9 height 9
